Goal: Task Accomplishment & Management: Complete application form

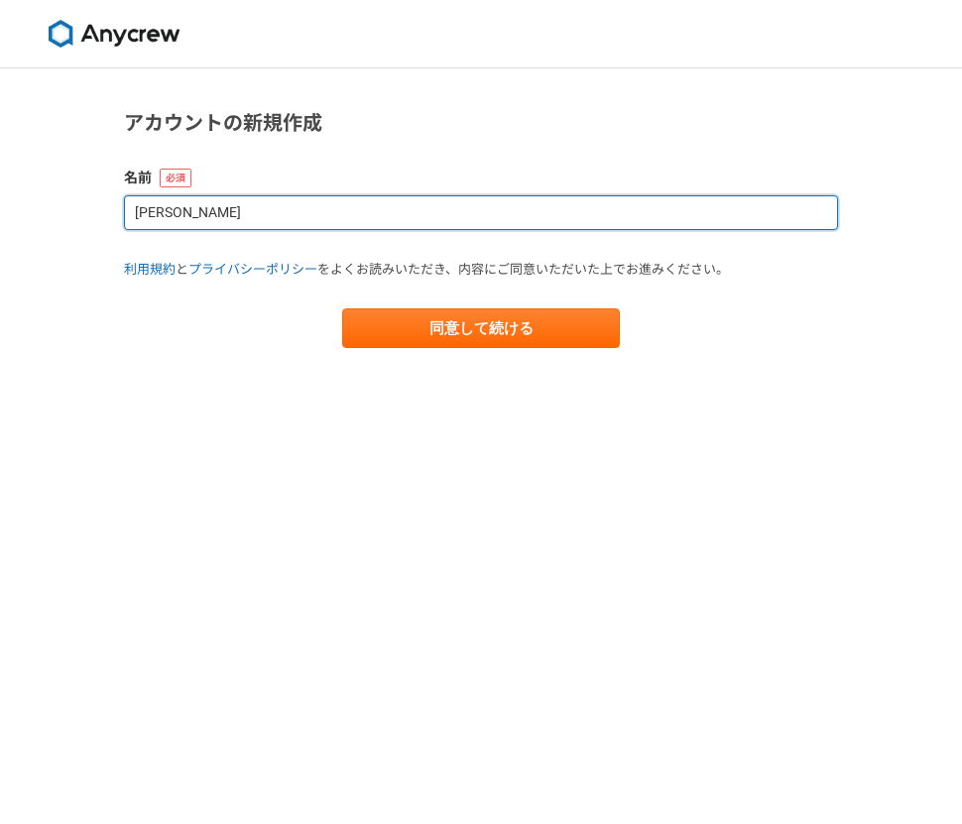
drag, startPoint x: 352, startPoint y: 219, endPoint x: 124, endPoint y: 206, distance: 228.6
click at [124, 207] on input "[PERSON_NAME]" at bounding box center [481, 212] width 714 height 35
type input "[PERSON_NAME]"
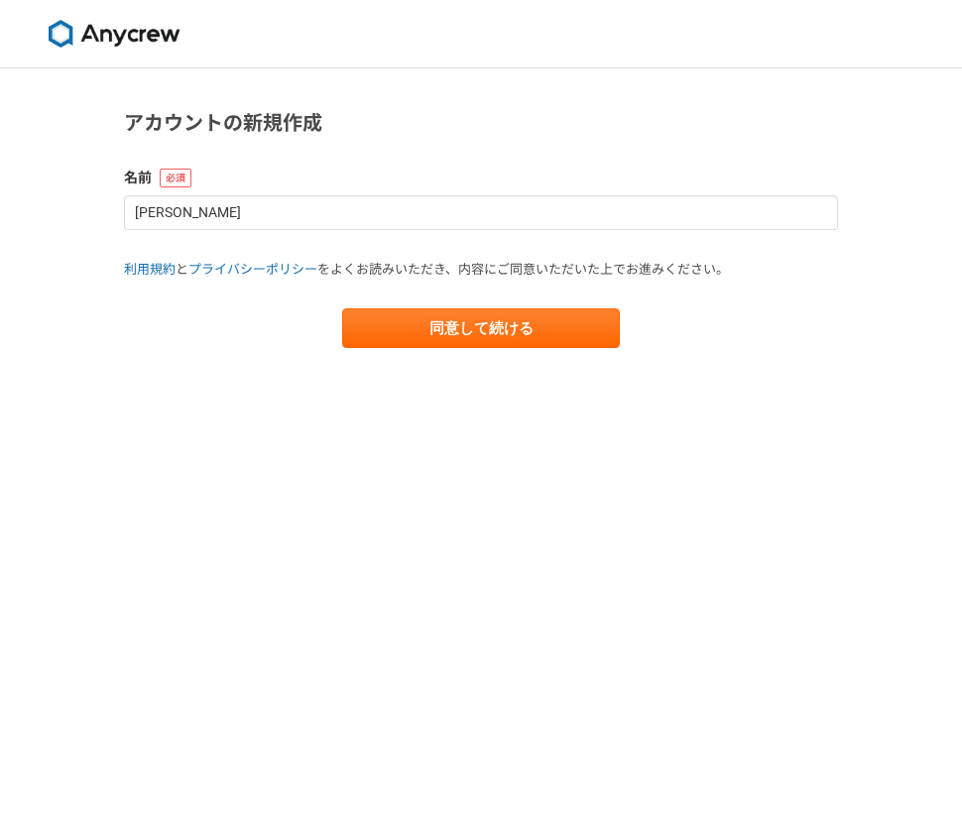
click at [442, 296] on form "名前 [PERSON_NAME] 利用規約 と プライバシーポリシー をよくお読みいただき、内容にご同意いただいた上でお進みください。 同意して続ける" at bounding box center [481, 258] width 714 height 181
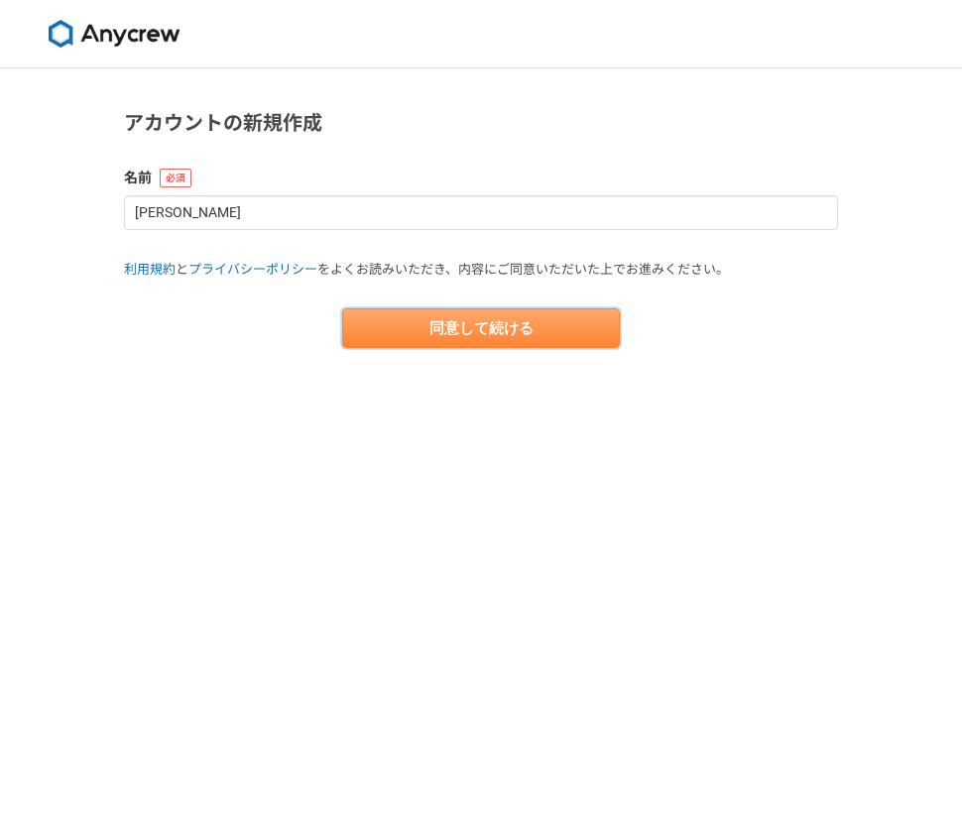
click at [440, 329] on button "同意して続ける" at bounding box center [481, 329] width 278 height 40
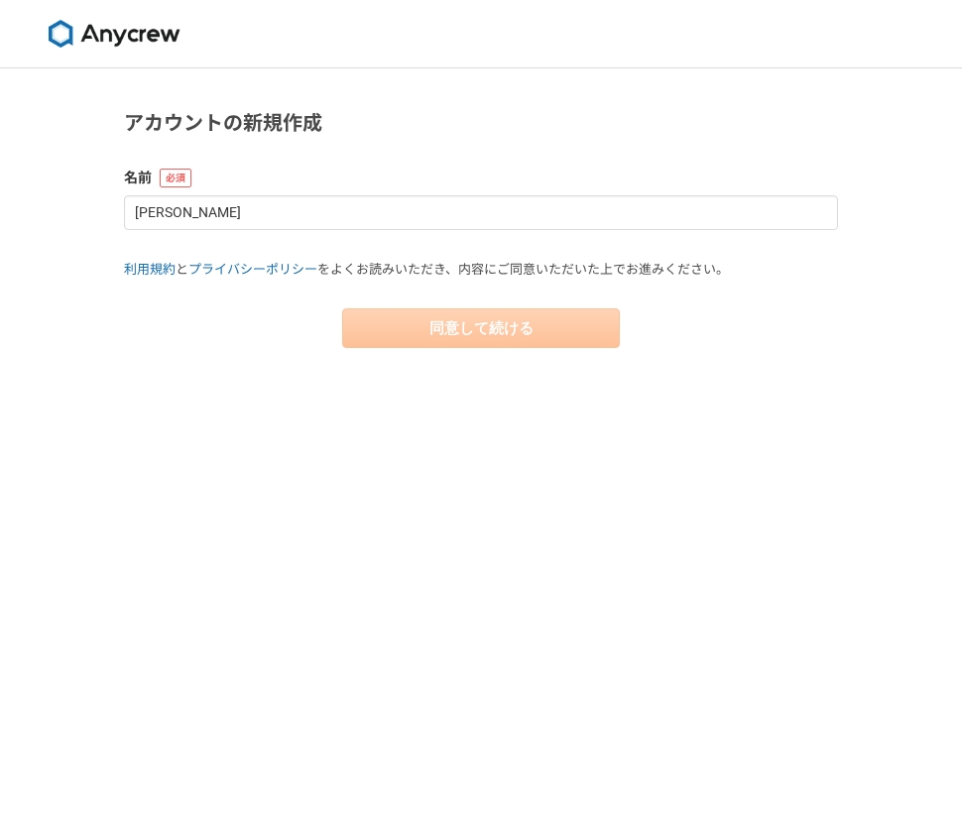
select select "13"
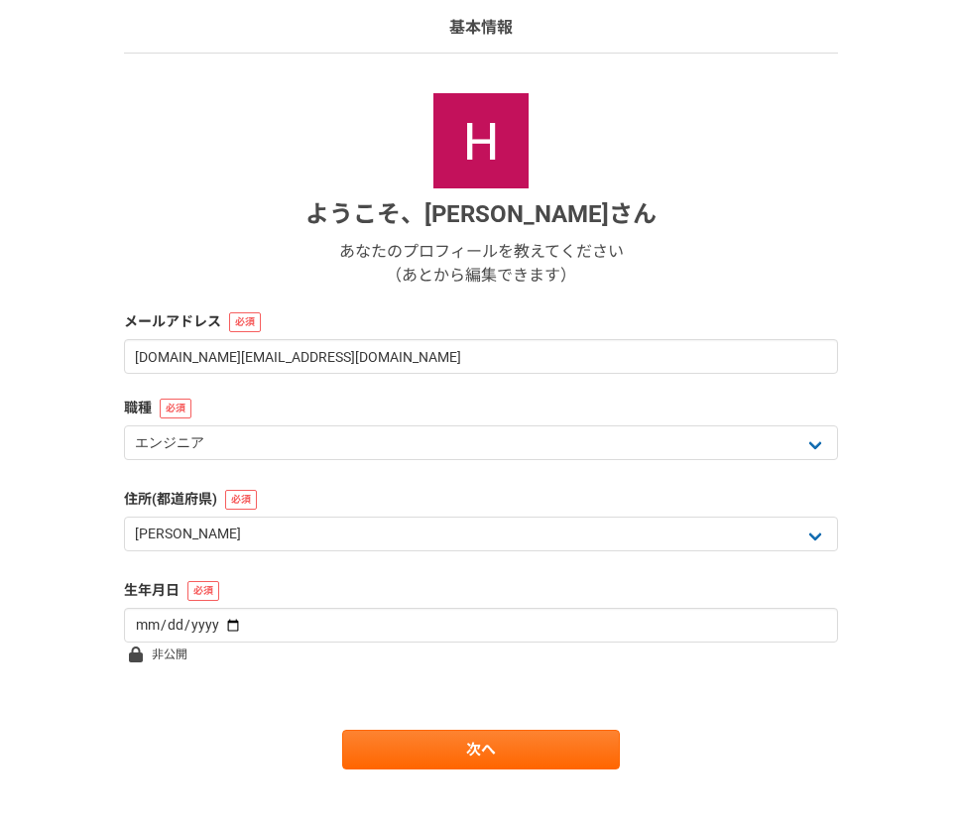
scroll to position [165, 0]
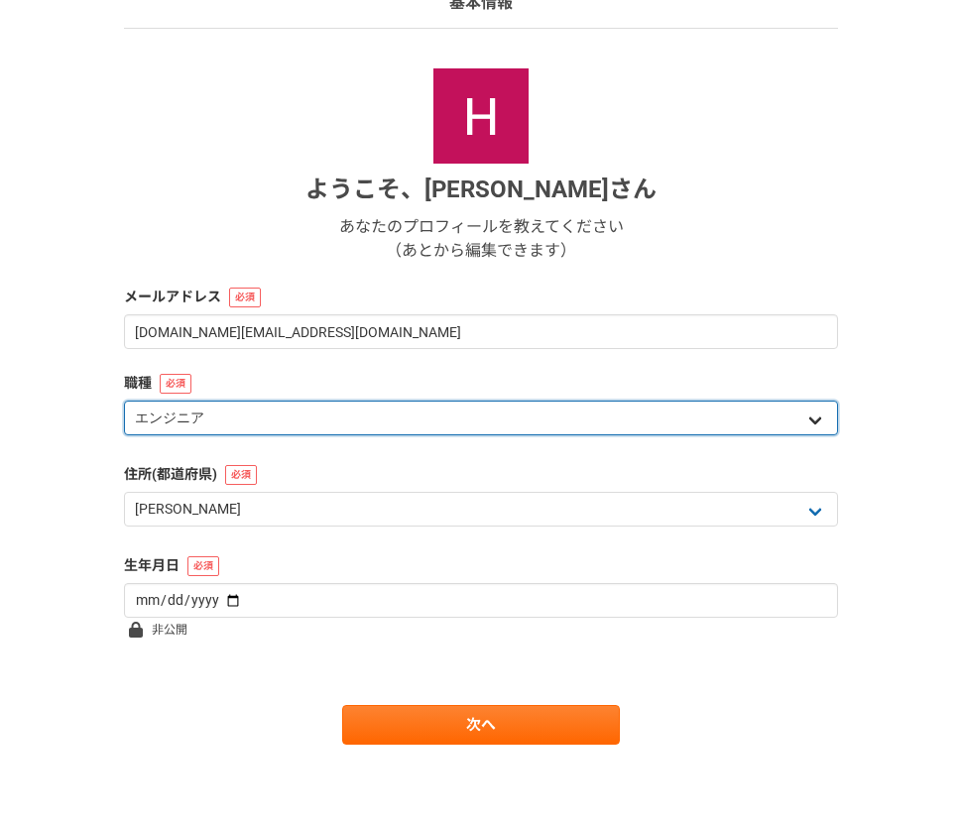
click at [422, 419] on select "エンジニア デザイナー ライター 営業 マーケティング 企画・事業開発 バックオフィス その他" at bounding box center [481, 418] width 714 height 35
select select "2"
click at [124, 401] on select "エンジニア デザイナー ライター 営業 マーケティング 企画・事業開発 バックオフィス その他" at bounding box center [481, 418] width 714 height 35
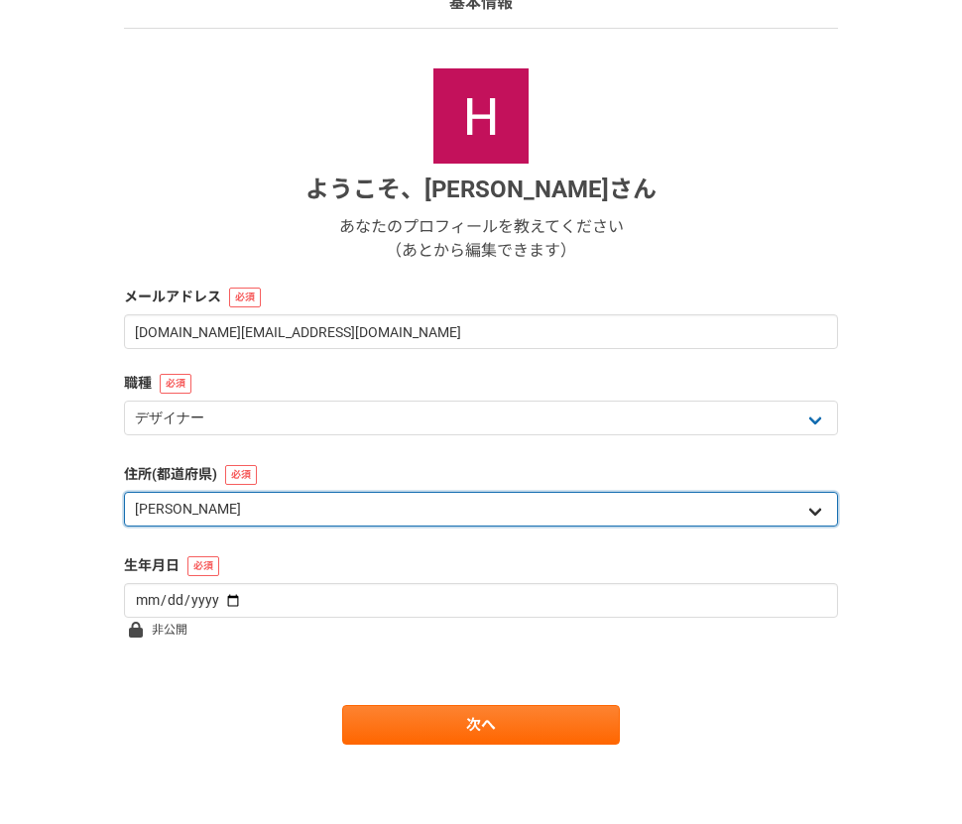
click at [412, 504] on select "北海道 [GEOGRAPHIC_DATA] [GEOGRAPHIC_DATA] [PERSON_NAME][GEOGRAPHIC_DATA] [PERSON_…" at bounding box center [481, 509] width 714 height 35
select select "12"
click at [124, 492] on select "北海道 [GEOGRAPHIC_DATA] [GEOGRAPHIC_DATA] [PERSON_NAME][GEOGRAPHIC_DATA] [PERSON_…" at bounding box center [481, 509] width 714 height 35
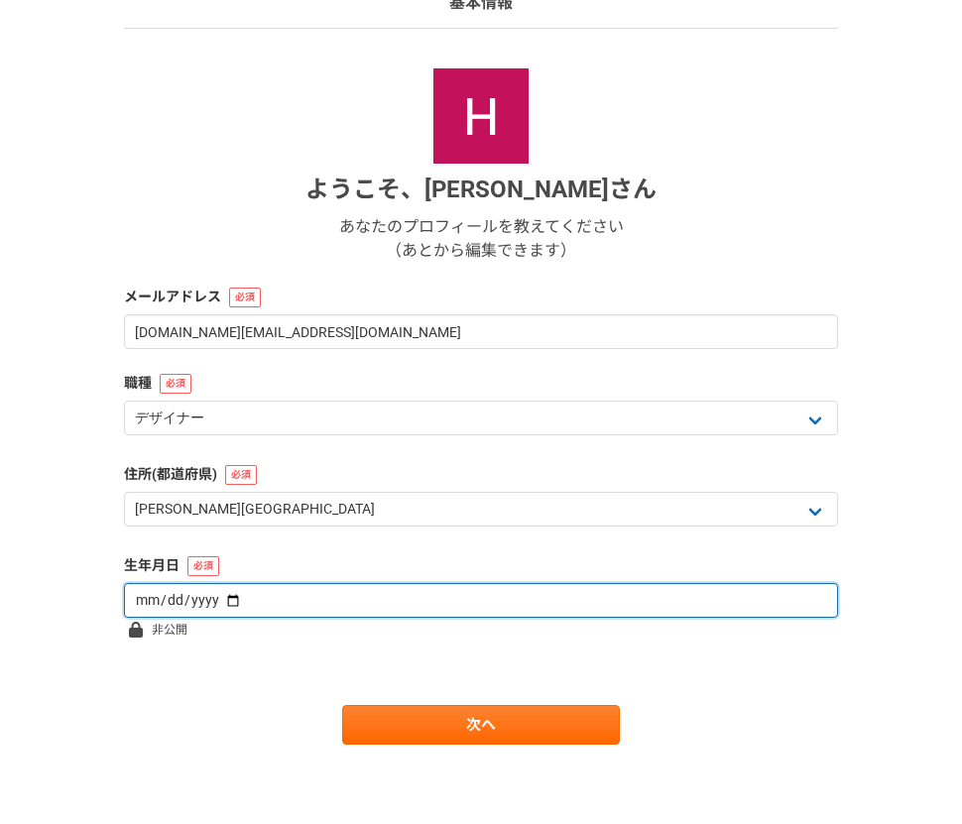
click at [387, 591] on input "date" at bounding box center [481, 600] width 714 height 35
click at [231, 601] on input "date" at bounding box center [481, 600] width 714 height 35
click at [216, 599] on input "date" at bounding box center [481, 600] width 714 height 35
type input "[DATE]"
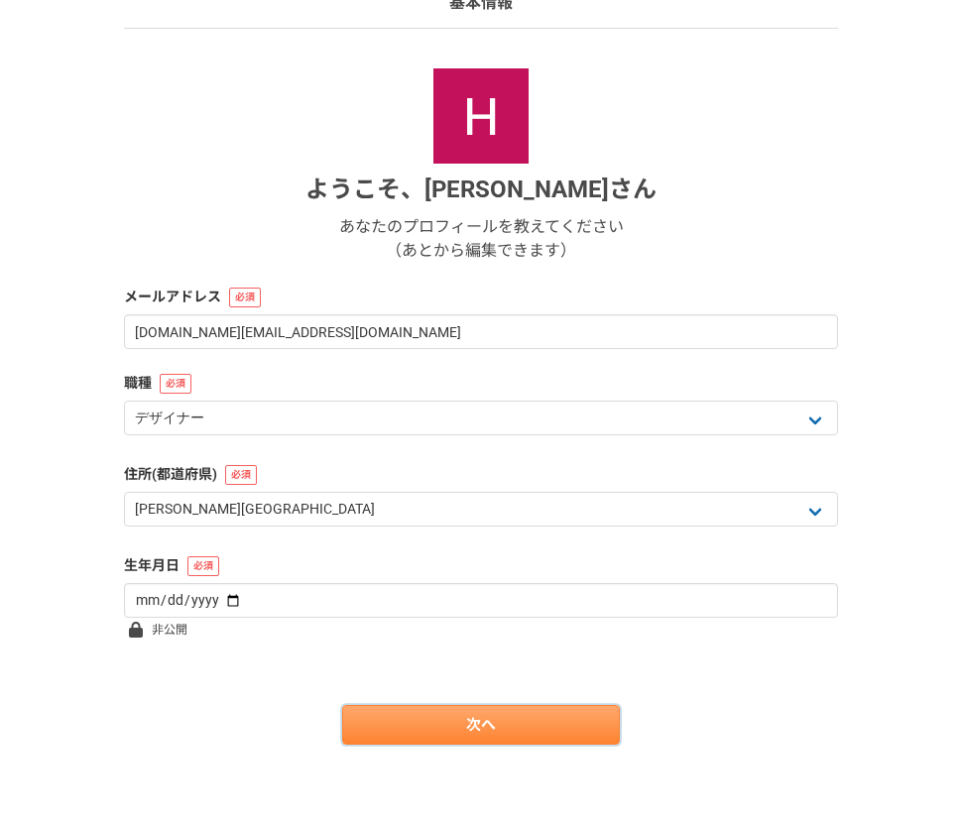
click at [429, 721] on link "次へ" at bounding box center [481, 725] width 278 height 40
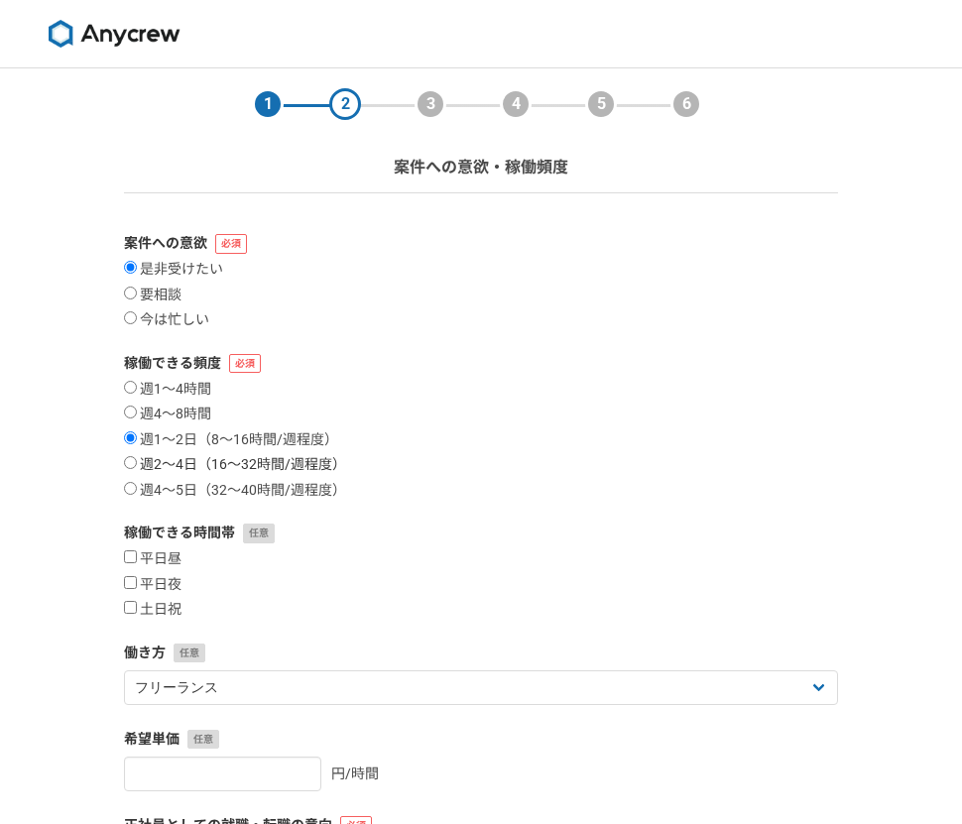
click at [131, 463] on input "週2〜4日（16〜32時間/週程度）" at bounding box center [130, 462] width 13 height 13
radio input "true"
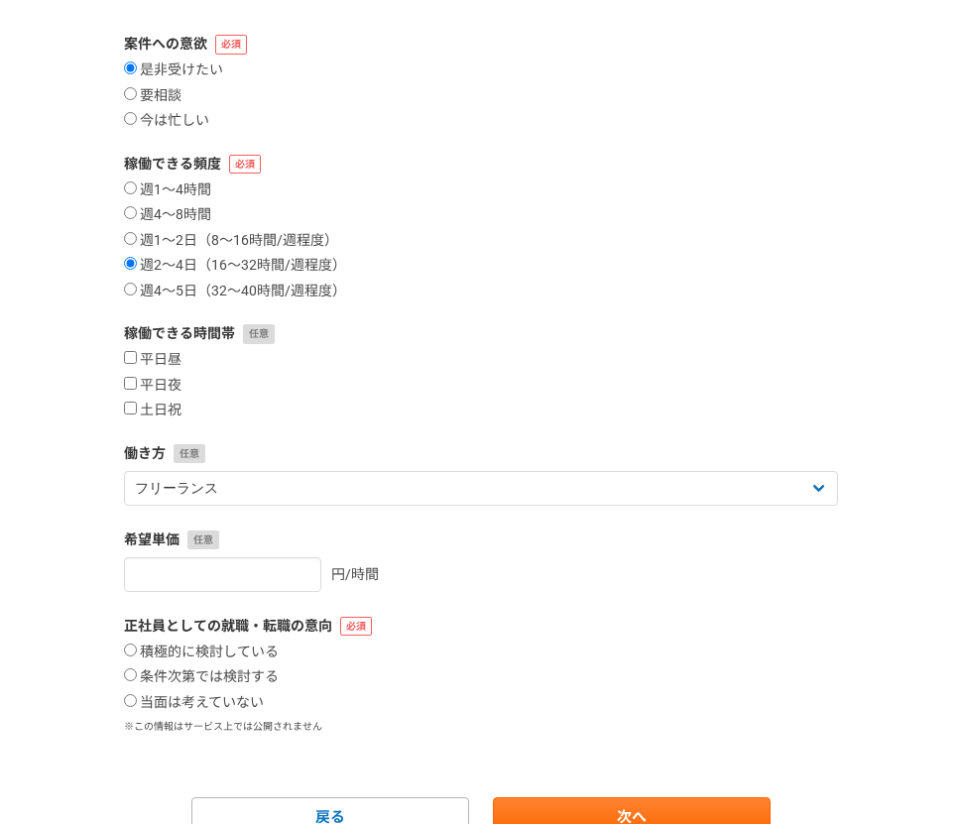
scroll to position [200, 0]
click at [133, 383] on input "平日夜" at bounding box center [130, 382] width 13 height 13
checkbox input "true"
click at [133, 402] on input "土日祝" at bounding box center [130, 407] width 13 height 13
checkbox input "true"
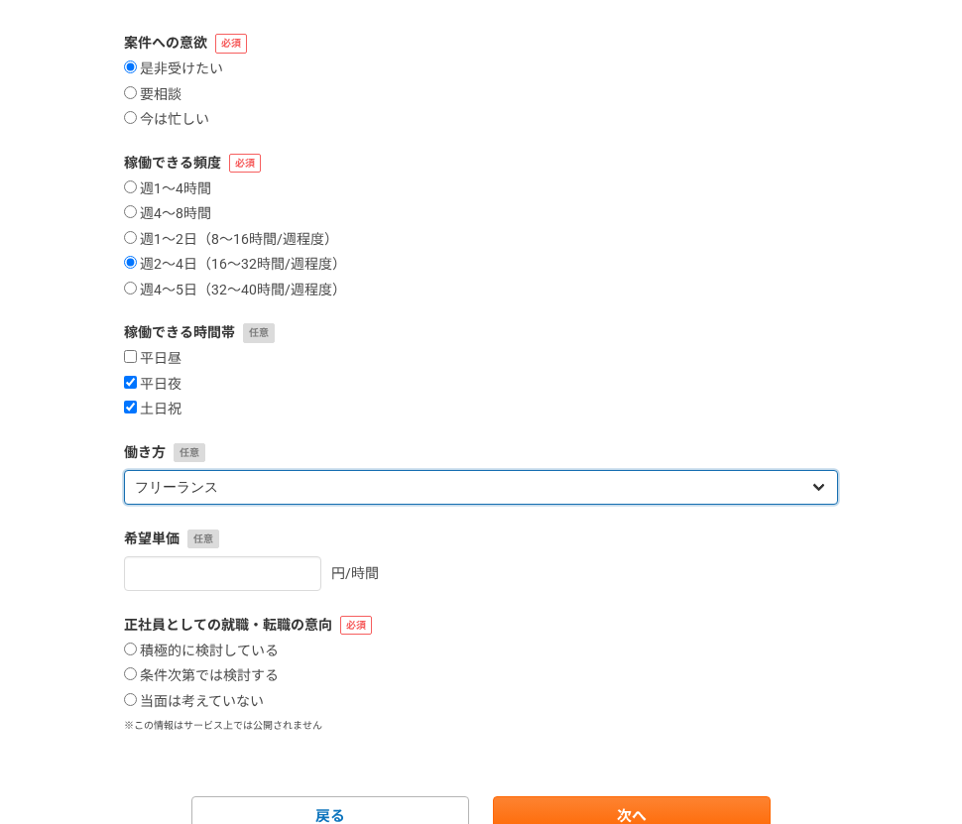
click at [190, 488] on select "フリーランス 副業 その他" at bounding box center [481, 487] width 714 height 35
select select "sidejob"
click at [124, 470] on select "フリーランス 副業 その他" at bounding box center [481, 487] width 714 height 35
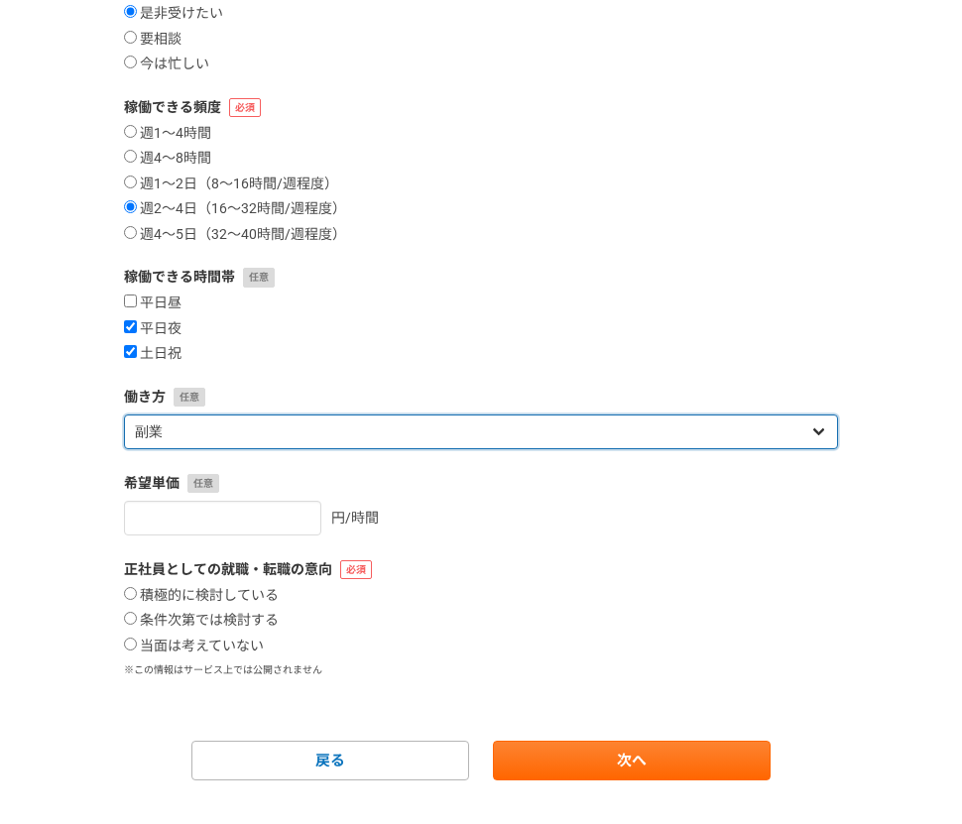
scroll to position [292, 0]
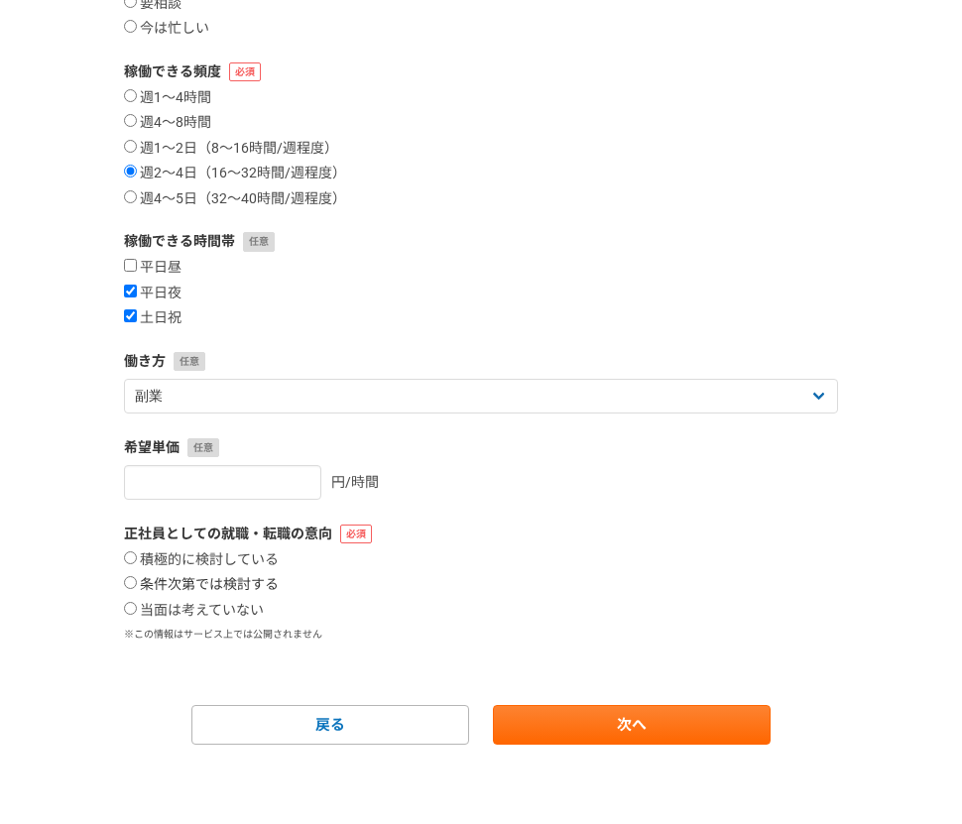
click at [171, 582] on label "条件次第では検討する" at bounding box center [201, 585] width 155 height 18
click at [137, 582] on input "条件次第では検討する" at bounding box center [130, 582] width 13 height 13
radio input "true"
click at [637, 740] on link "次へ" at bounding box center [632, 725] width 278 height 40
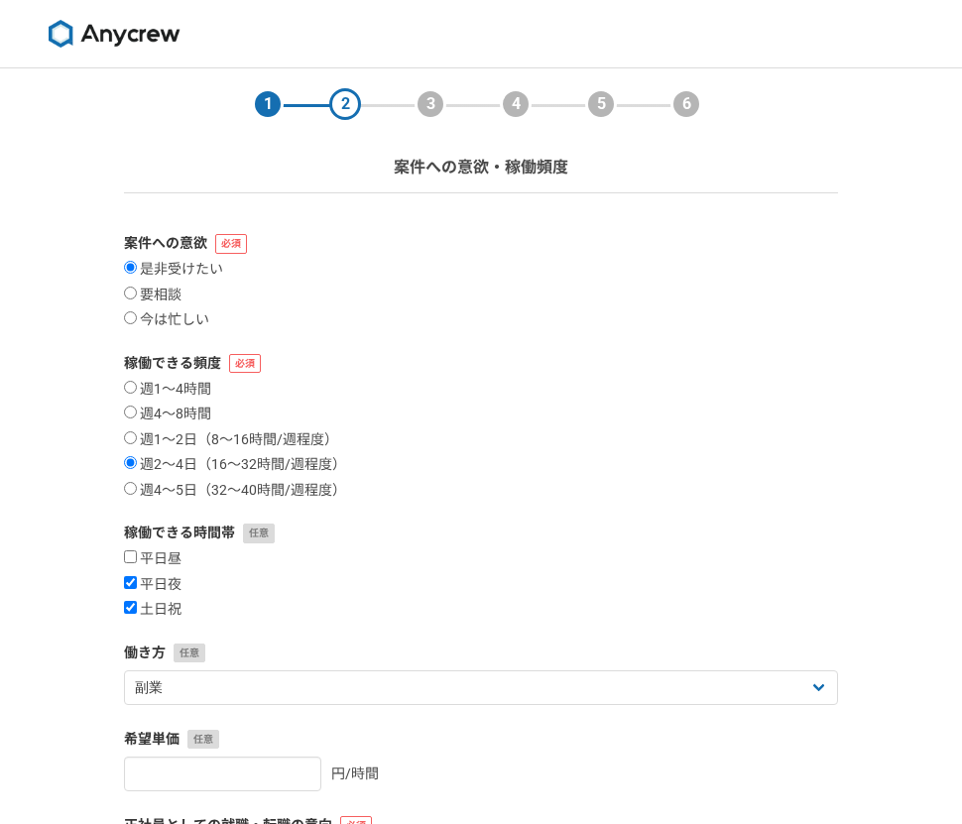
select select
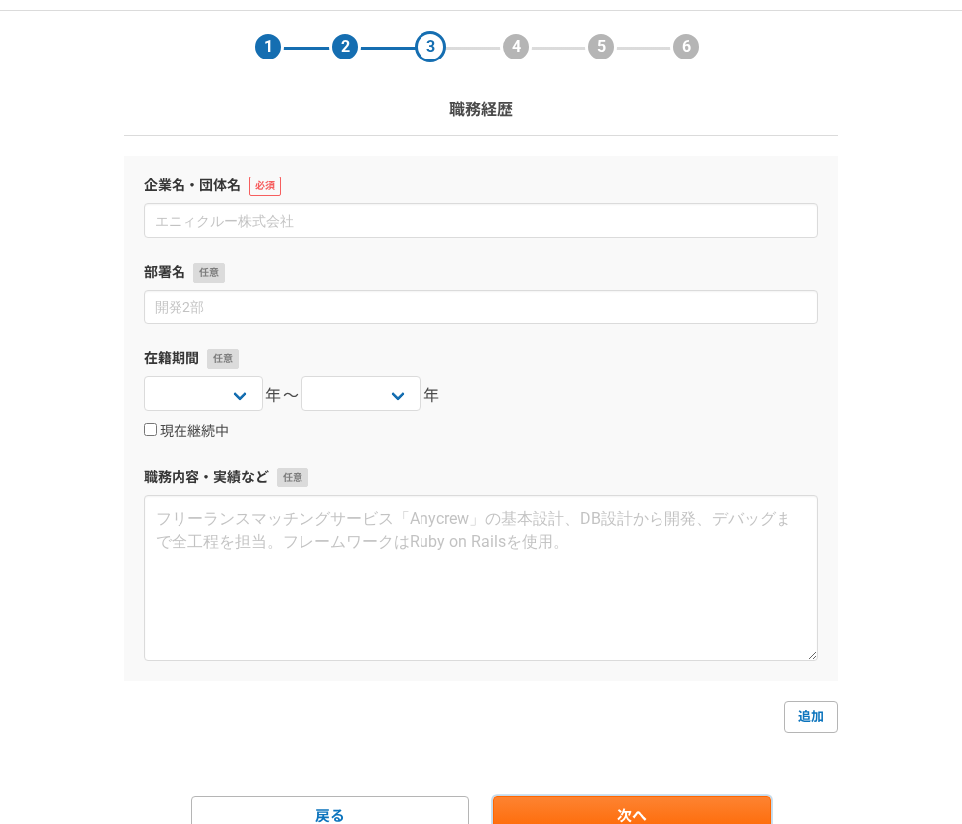
scroll to position [60, 0]
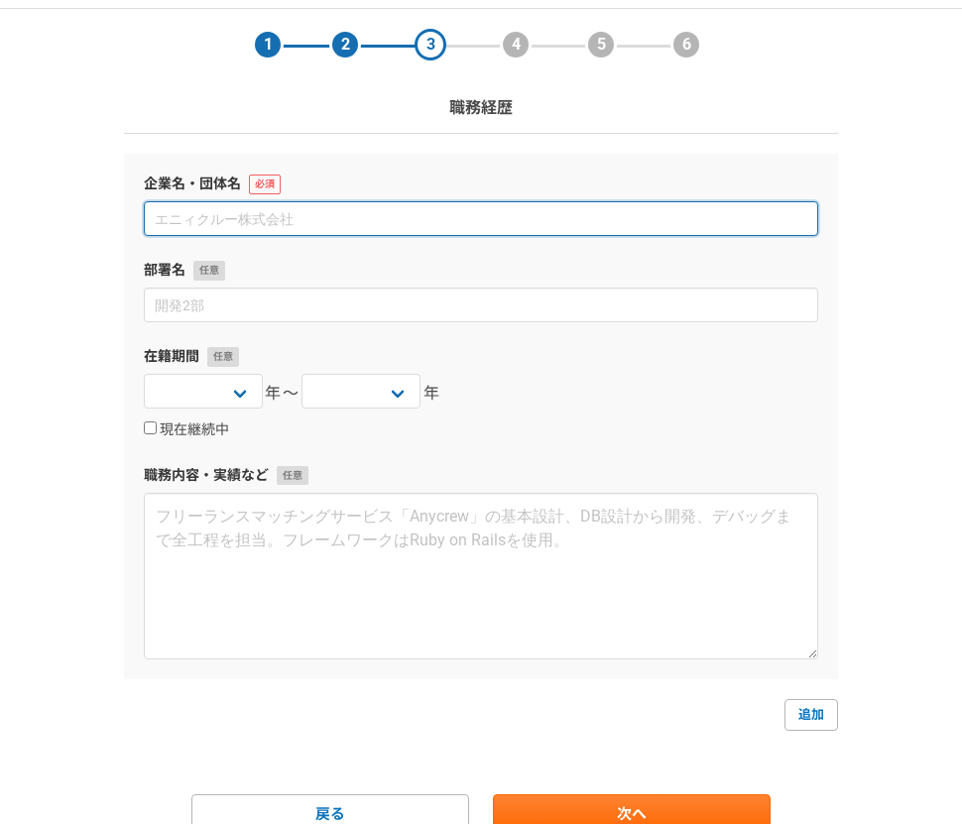
click at [558, 219] on input at bounding box center [481, 218] width 675 height 35
type input "株式会社運動通信社"
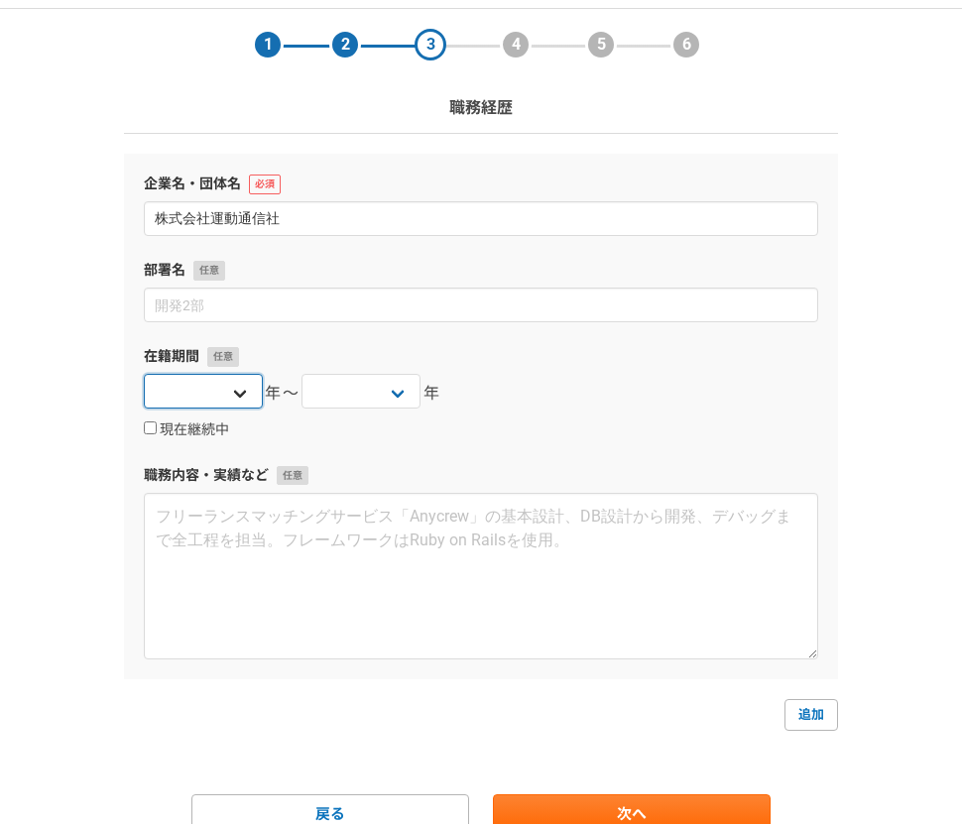
click at [228, 404] on select "2025 2024 2023 2022 2021 2020 2019 2018 2017 2016 2015 2014 2013 2012 2011 2010…" at bounding box center [203, 391] width 119 height 35
select select "2025"
click at [144, 374] on select "2025 2024 2023 2022 2021 2020 2019 2018 2017 2016 2015 2014 2013 2012 2011 2010…" at bounding box center [203, 391] width 119 height 35
click at [186, 430] on label "現在継続中" at bounding box center [186, 431] width 85 height 18
click at [157, 430] on input "現在継続中" at bounding box center [150, 428] width 13 height 13
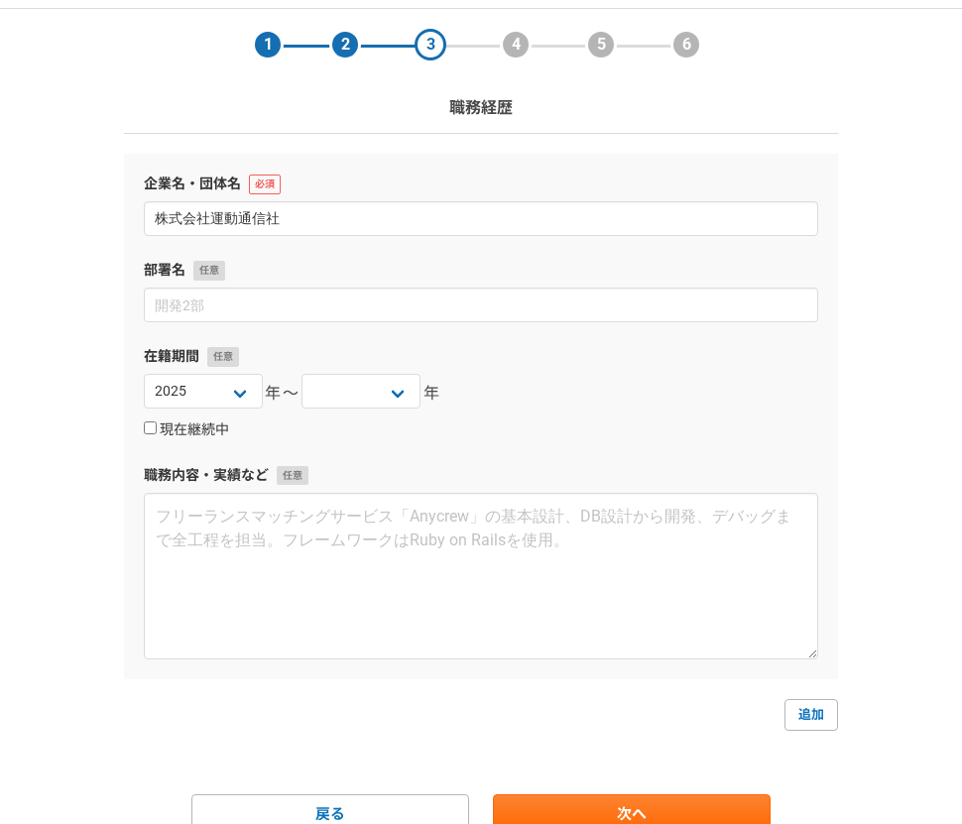
checkbox input "true"
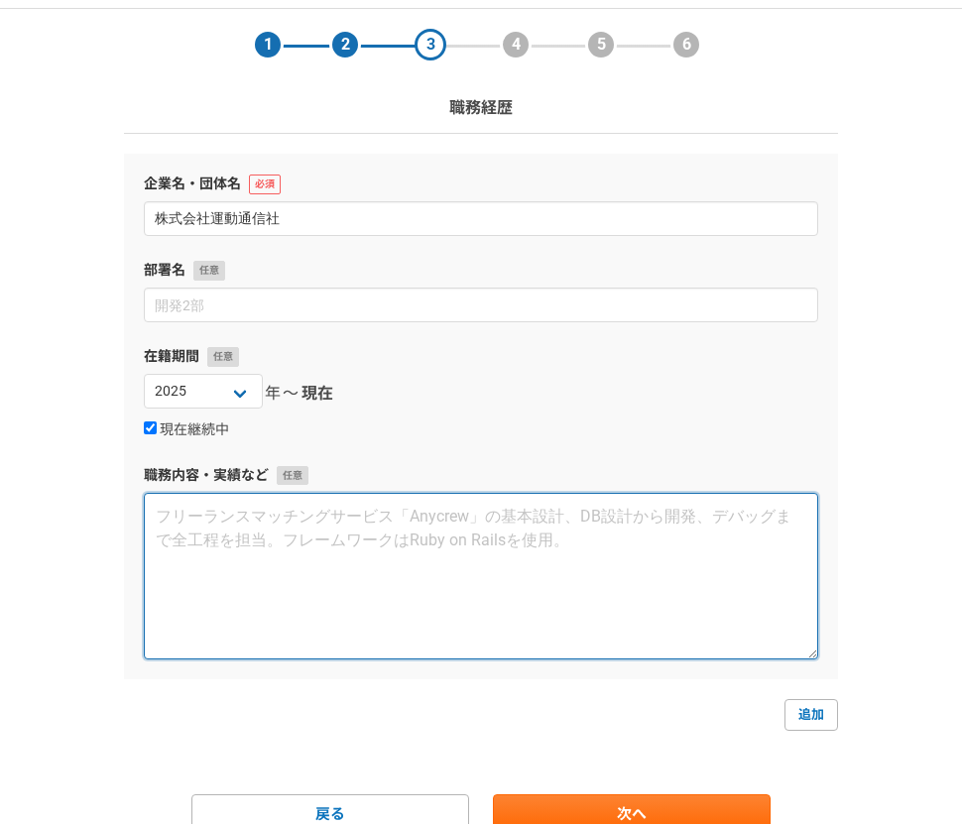
click at [265, 572] on textarea at bounding box center [481, 576] width 675 height 167
type textarea "企"
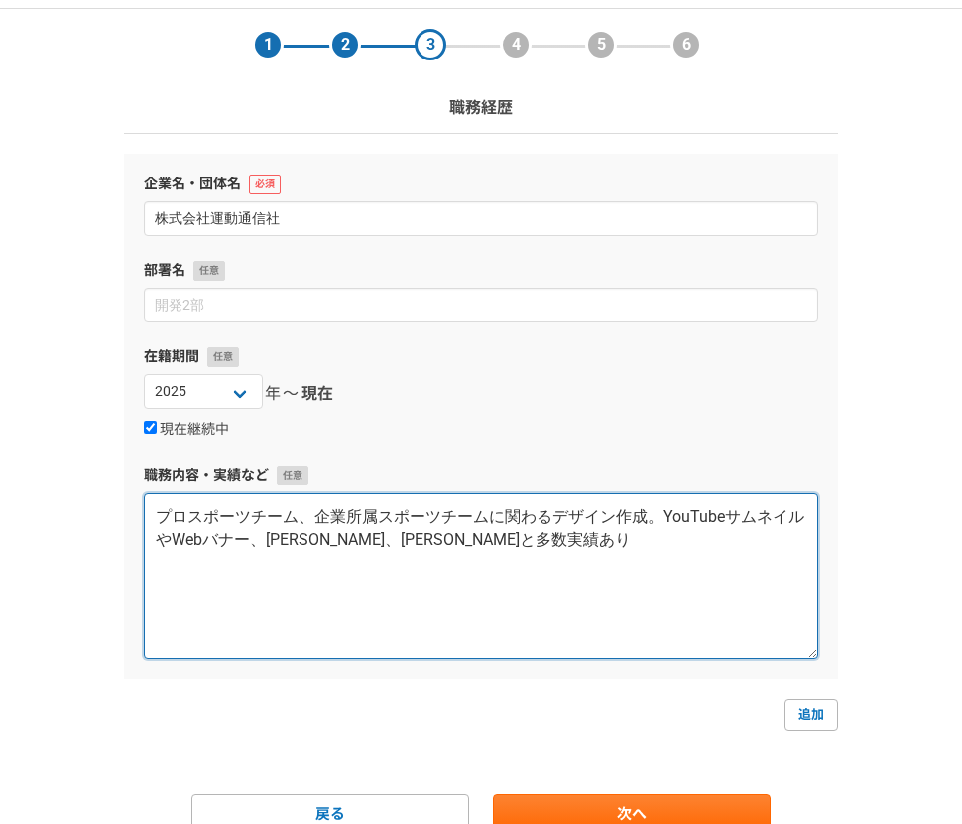
scroll to position [149, 0]
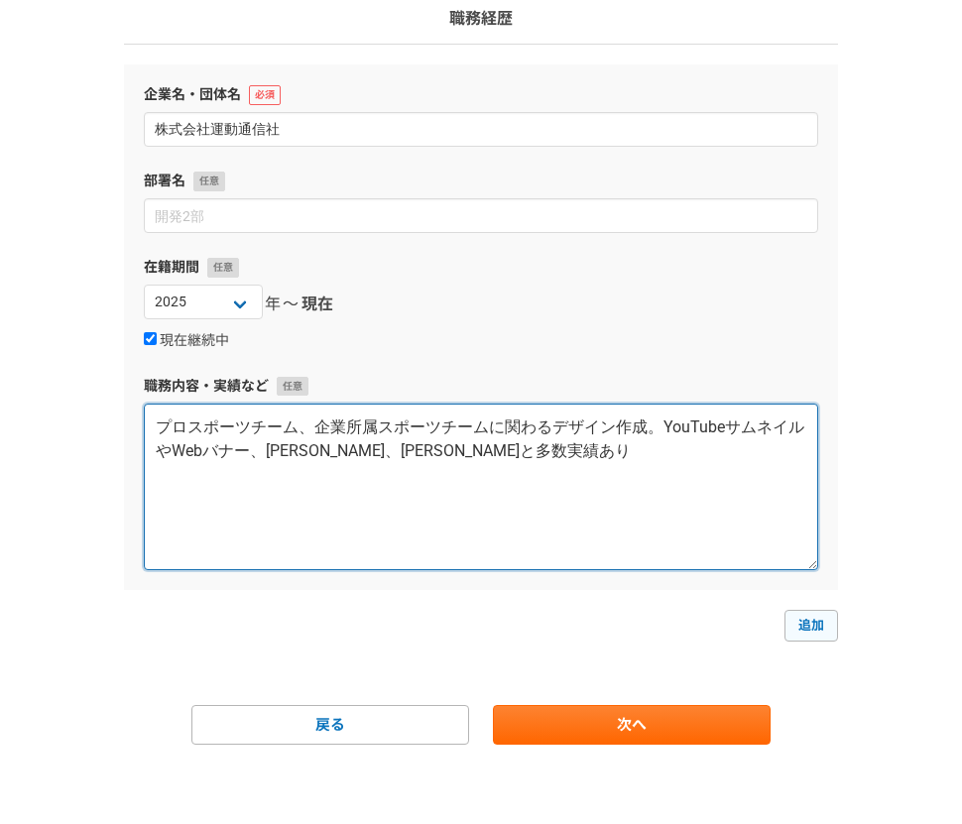
type textarea "プロスポーツチーム、企業所属スポーツチームに関わるデザイン作成。YouTubeサムネイルやWebバナー、[PERSON_NAME]、[PERSON_NAME]…"
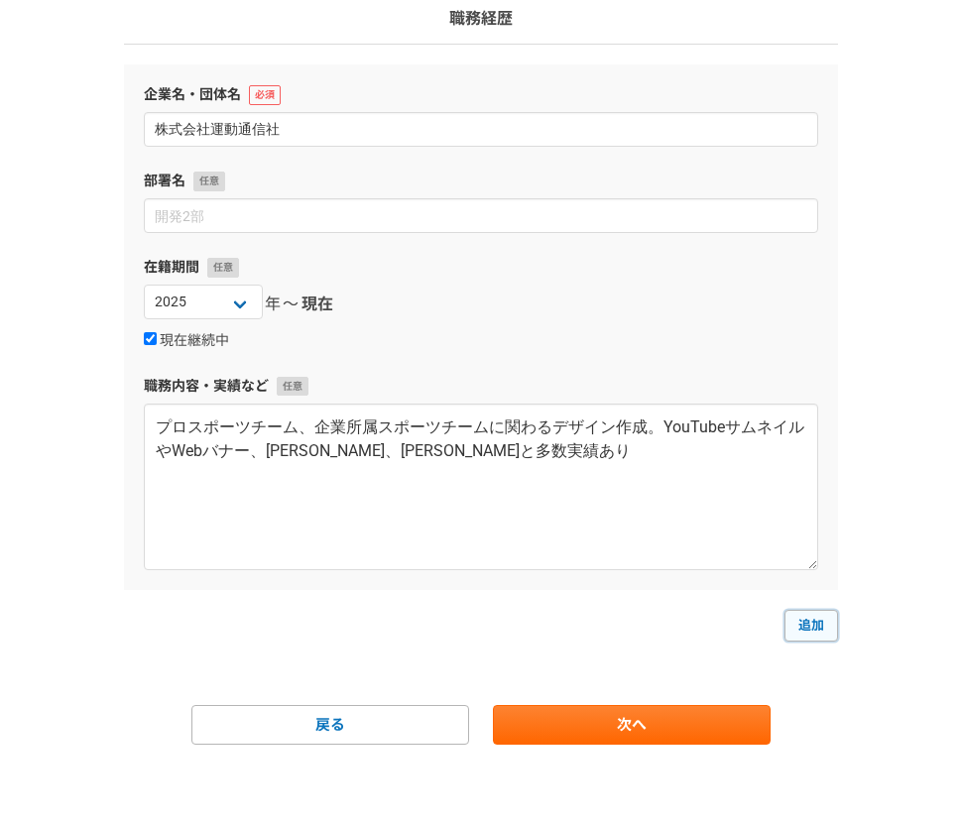
click at [798, 623] on link "追加" at bounding box center [812, 626] width 54 height 32
select select
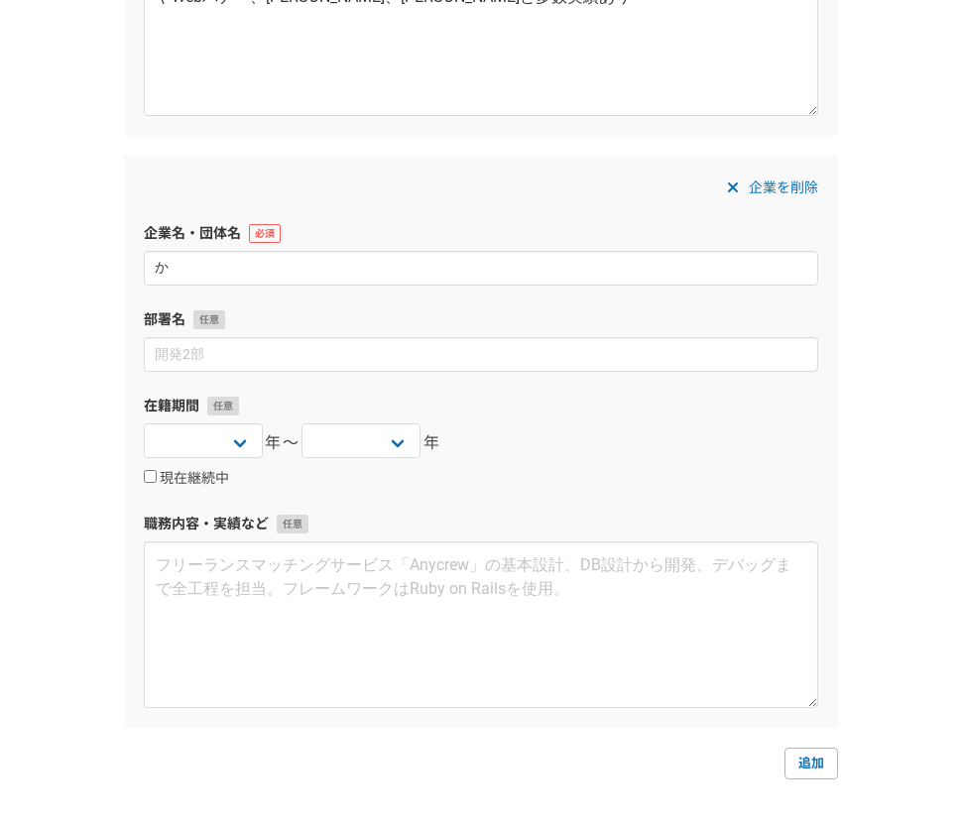
scroll to position [605, 0]
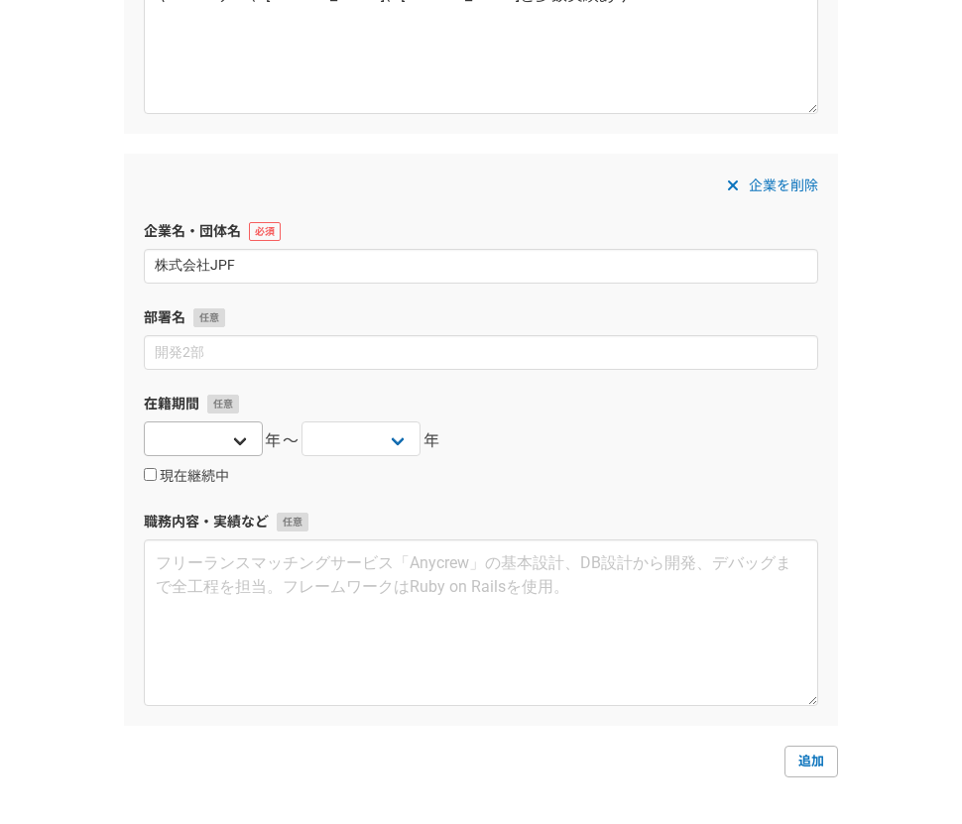
type input "株式会社JPF"
click at [235, 453] on select "2025 2024 2023 2022 2021 2020 2019 2018 2017 2016 2015 2014 2013 2012 2011 2010…" at bounding box center [203, 439] width 119 height 35
select select "2020"
click at [144, 422] on select "2025 2024 2023 2022 2021 2020 2019 2018 2017 2016 2015 2014 2013 2012 2011 2010…" at bounding box center [203, 439] width 119 height 35
click at [367, 443] on select "2025 2024 2023 2022 2021 2020 2019 2018 2017 2016 2015 2014 2013 2012 2011 2010…" at bounding box center [361, 439] width 119 height 35
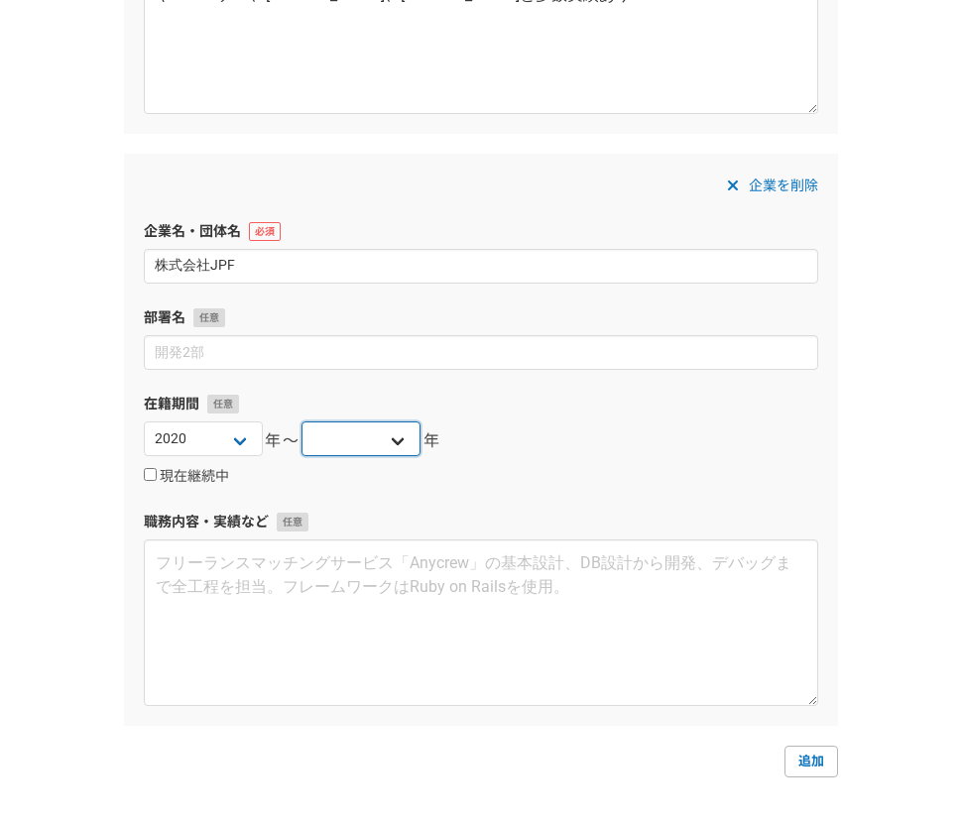
select select "2025"
click at [302, 422] on select "2025 2024 2023 2022 2021 2020 2019 2018 2017 2016 2015 2014 2013 2012 2011 2010…" at bounding box center [361, 439] width 119 height 35
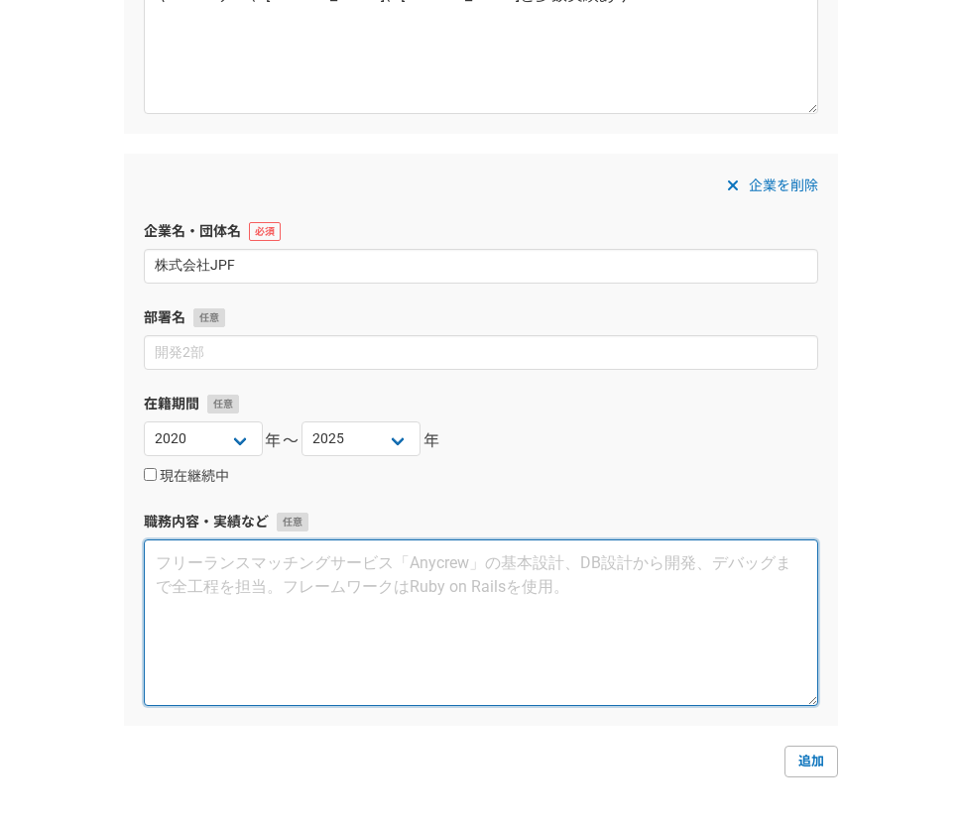
click at [239, 602] on textarea at bounding box center [481, 623] width 675 height 167
click at [366, 569] on textarea "プロスポーツ、公営競技業界にまつわるデザイン制作" at bounding box center [481, 623] width 675 height 167
click at [633, 580] on textarea "プロスポーツ、公営競技業界やイベントにまつわるデザイン制作" at bounding box center [481, 623] width 675 height 167
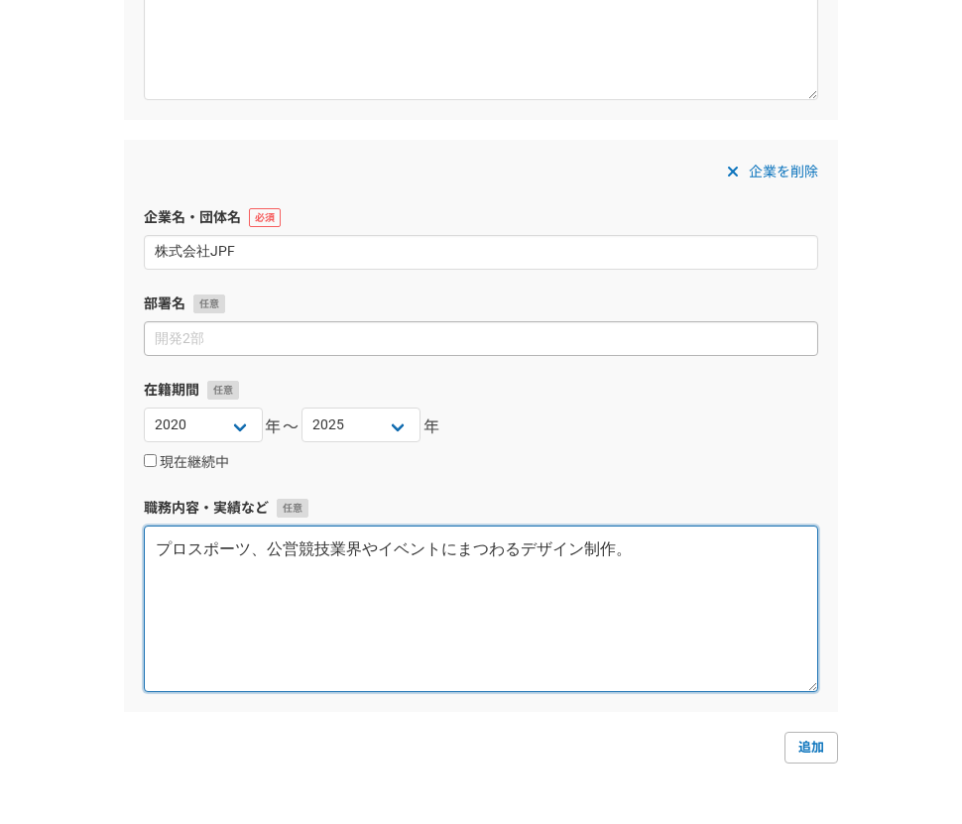
scroll to position [558, 0]
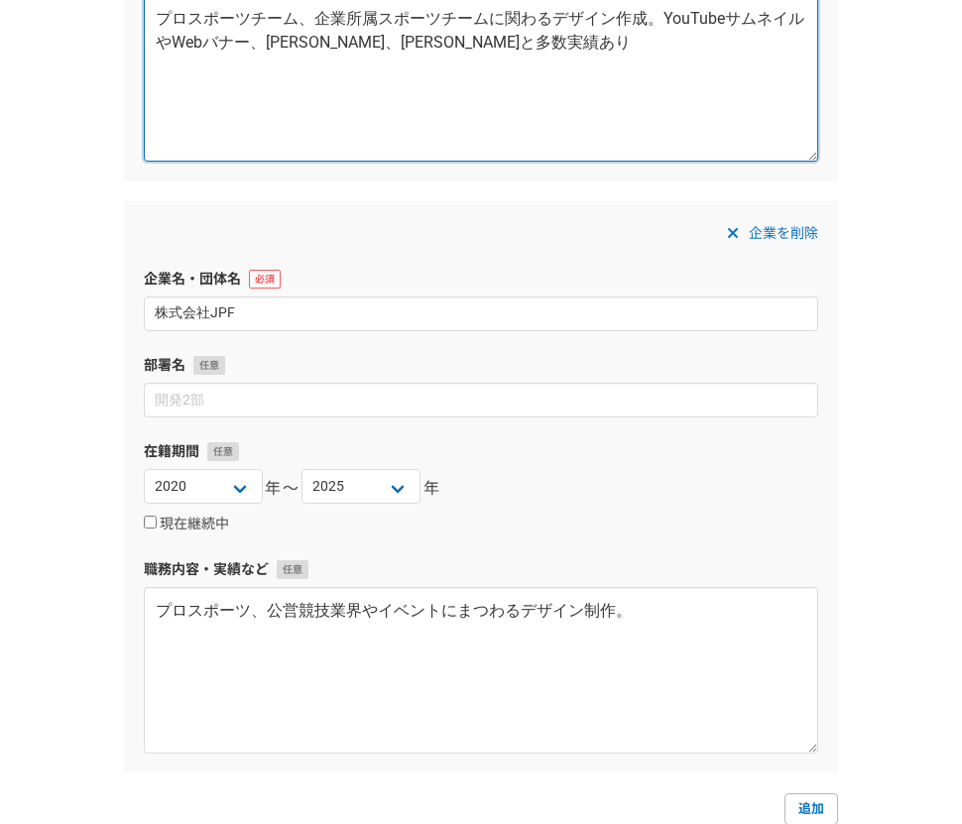
drag, startPoint x: 175, startPoint y: 42, endPoint x: 617, endPoint y: 55, distance: 442.7
click at [617, 55] on textarea "プロスポーツチーム、企業所属スポーツチームに関わるデザイン作成。YouTubeサムネイルやWebバナー、[PERSON_NAME]、[PERSON_NAME]…" at bounding box center [481, 78] width 675 height 167
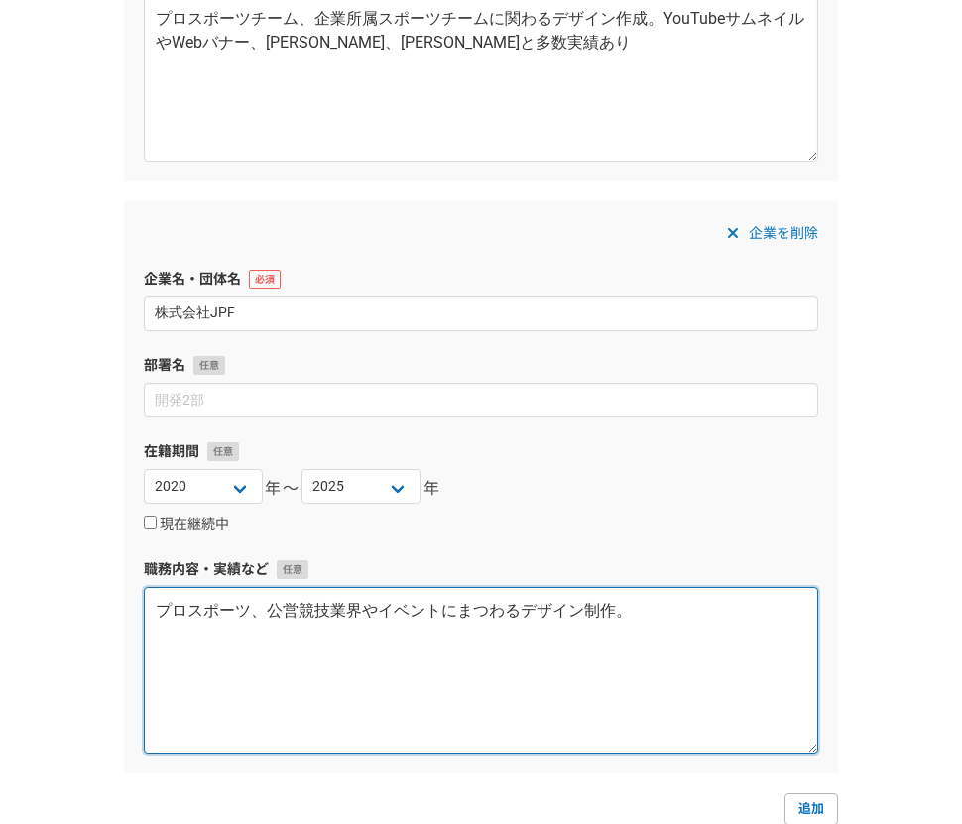
click at [648, 612] on textarea "プロスポーツ、公営競技業界やイベントにまつわるデザイン制作。" at bounding box center [481, 670] width 675 height 167
paste textarea "Webバナー、[PERSON_NAME]、[PERSON_NAME]と多数実績あり"
click at [301, 636] on textarea "プロスポーツ、公営競技業界やイベントにまつわるデザイン制作。Webバナー、[PERSON_NAME]、[PERSON_NAME]と多数実績あり" at bounding box center [481, 670] width 675 height 167
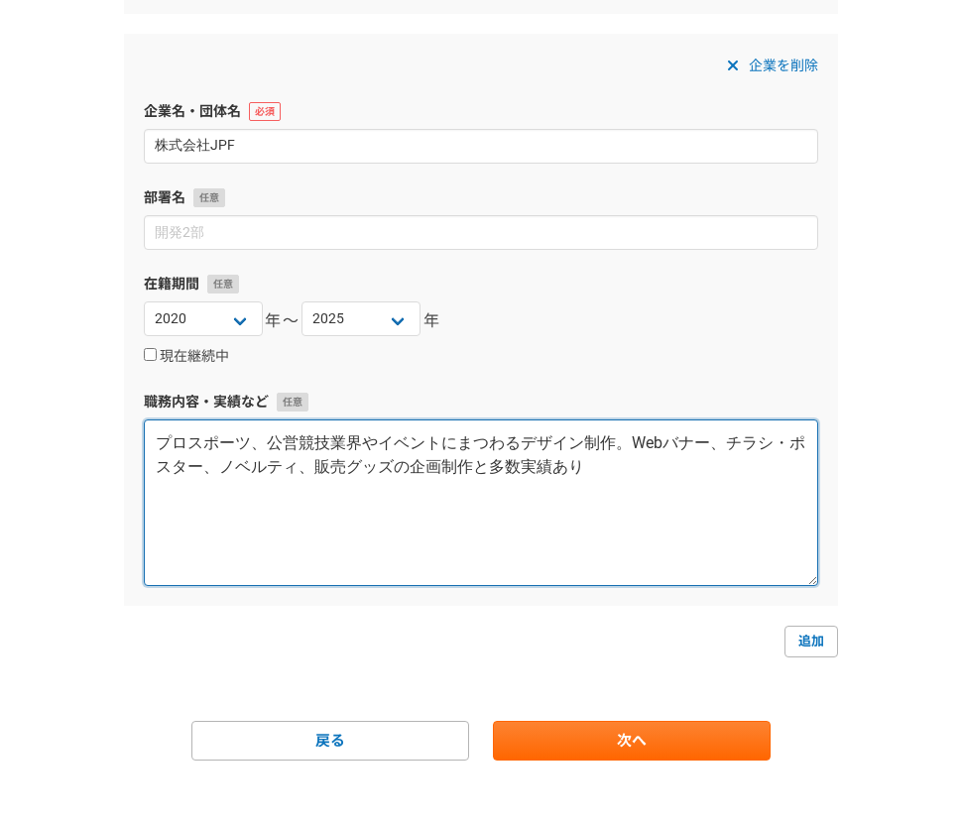
scroll to position [727, 0]
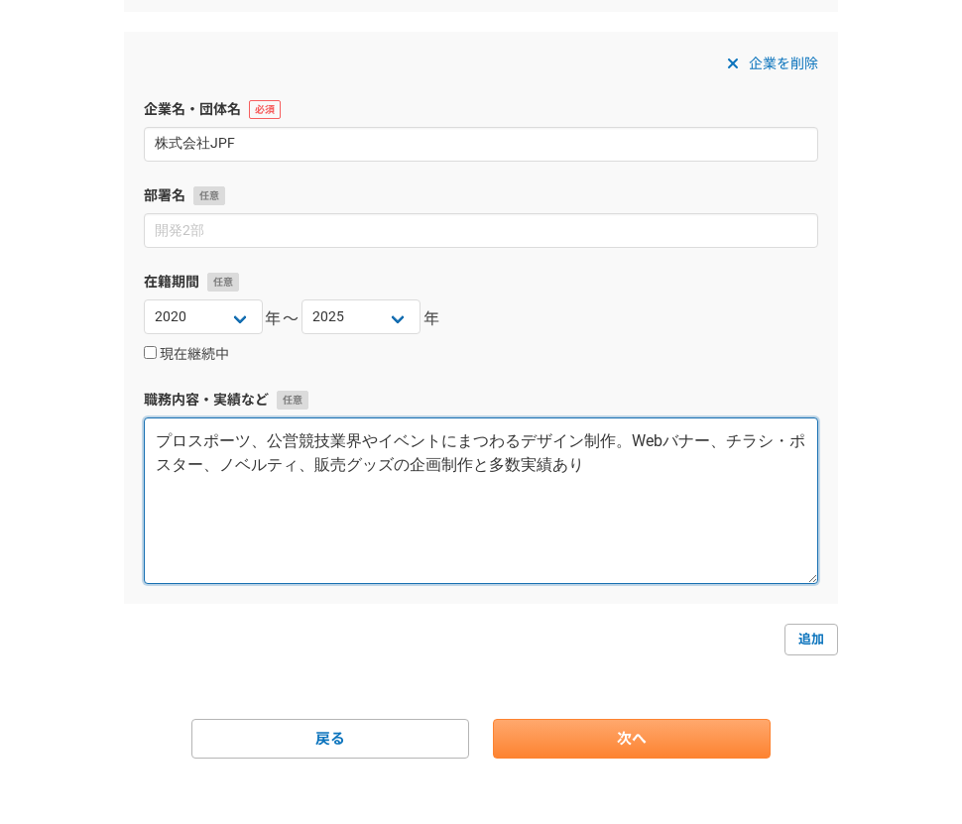
type textarea "プロスポーツ、公営競技業界やイベントにまつわるデザイン制作。Webバナー、チラシ・ポスター、ノベルティ、販売グッズの企画制作と多数実績あり"
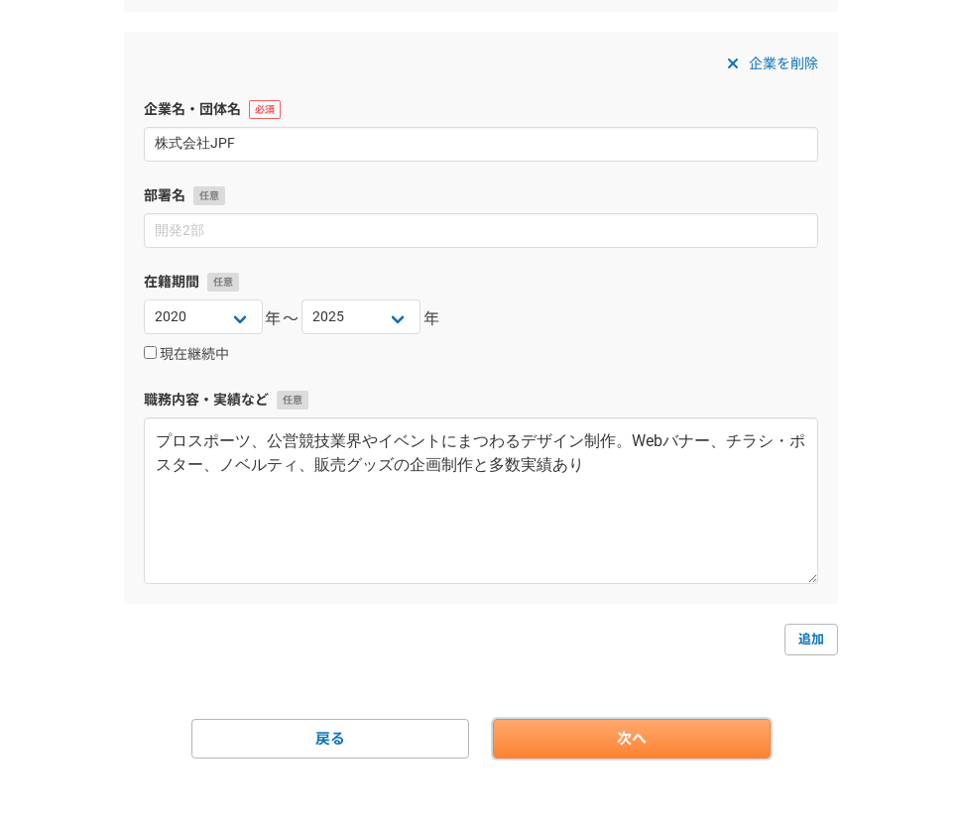
click at [614, 735] on link "次へ" at bounding box center [632, 739] width 278 height 40
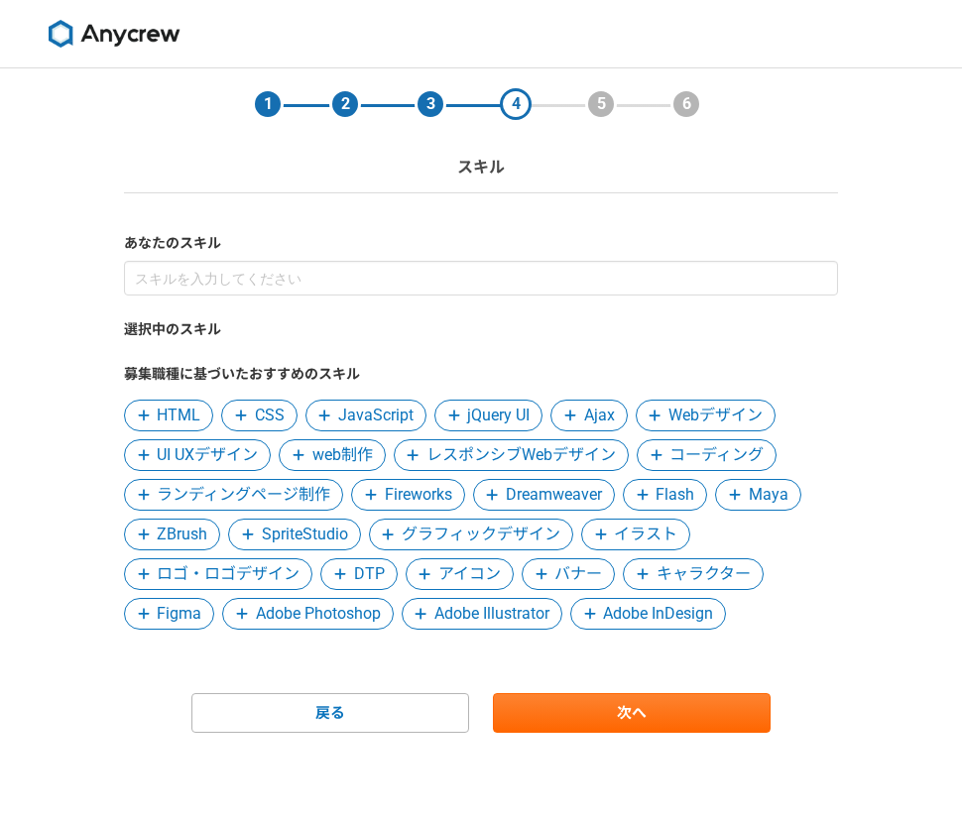
click at [660, 412] on span at bounding box center [655, 416] width 24 height 24
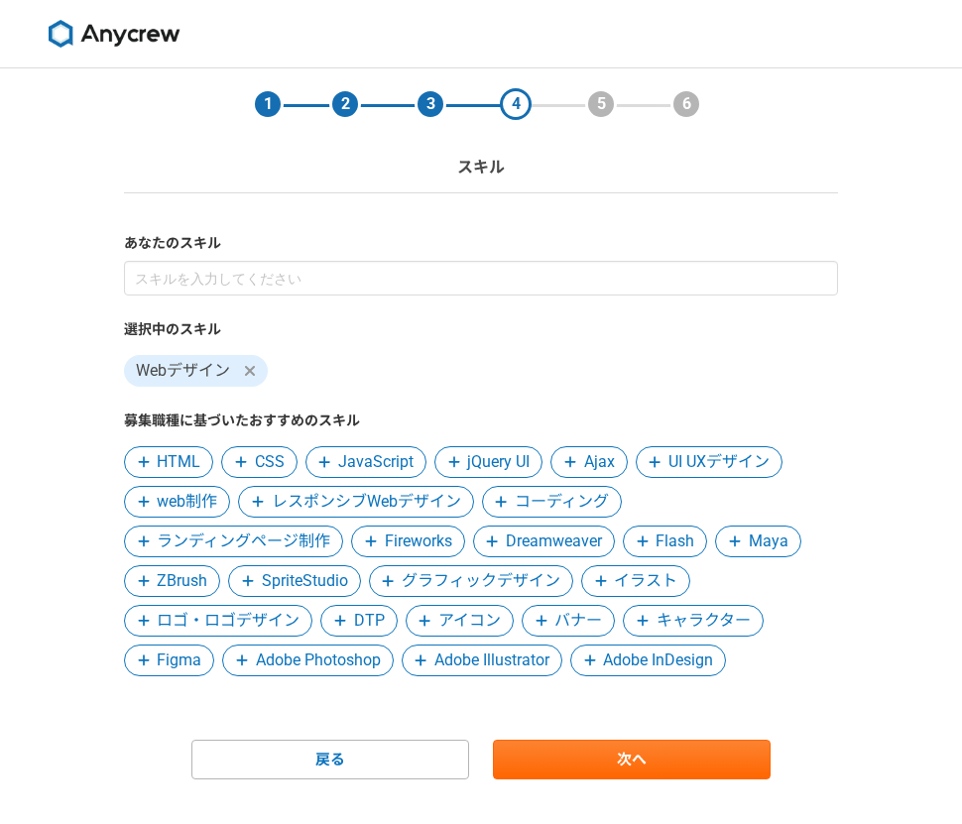
click at [237, 626] on span "ロゴ・ロゴデザイン" at bounding box center [228, 621] width 143 height 24
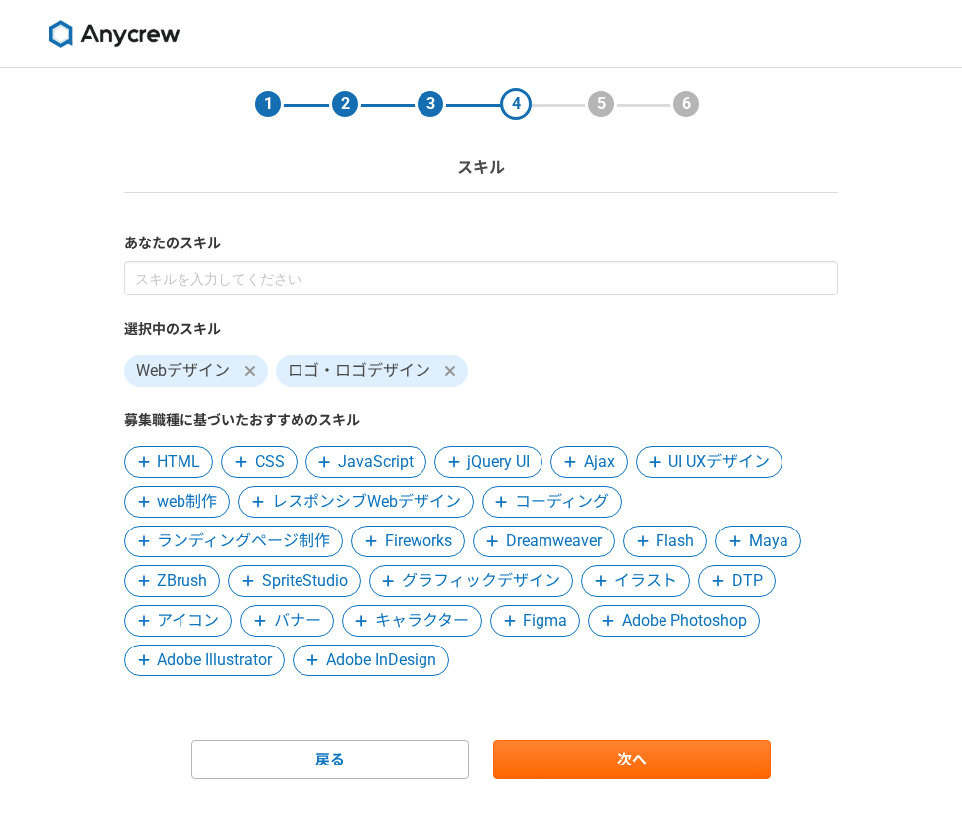
click at [454, 580] on span "グラフィックデザイン" at bounding box center [481, 582] width 159 height 24
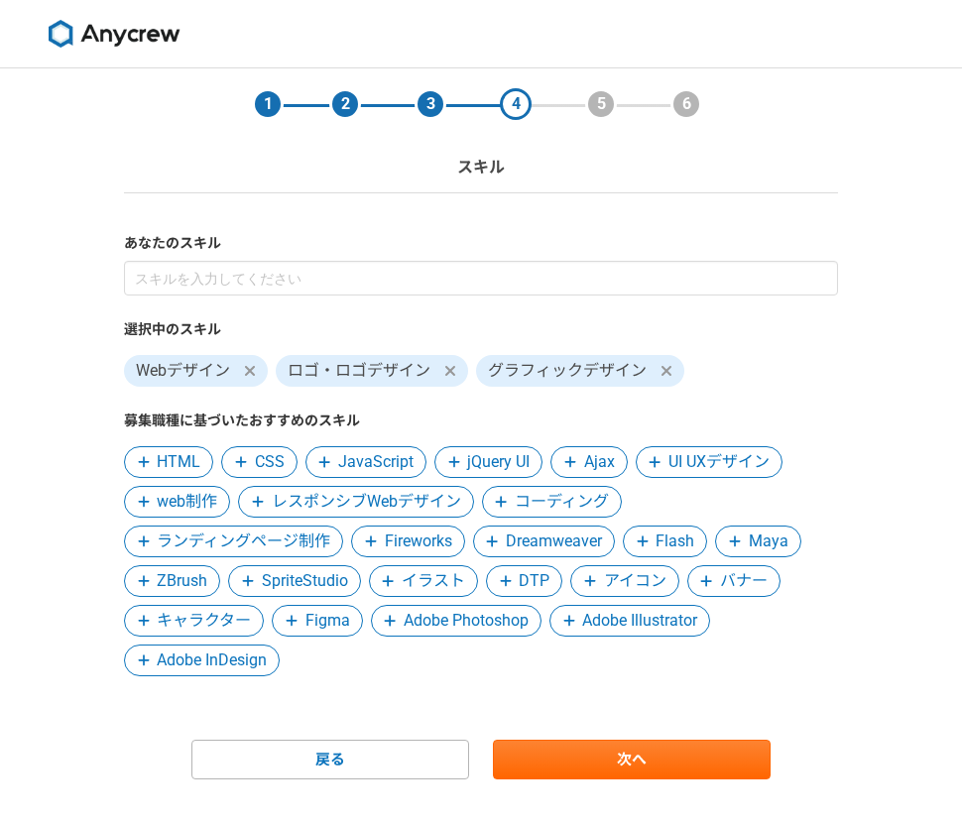
click at [720, 581] on span "バナー" at bounding box center [744, 582] width 48 height 24
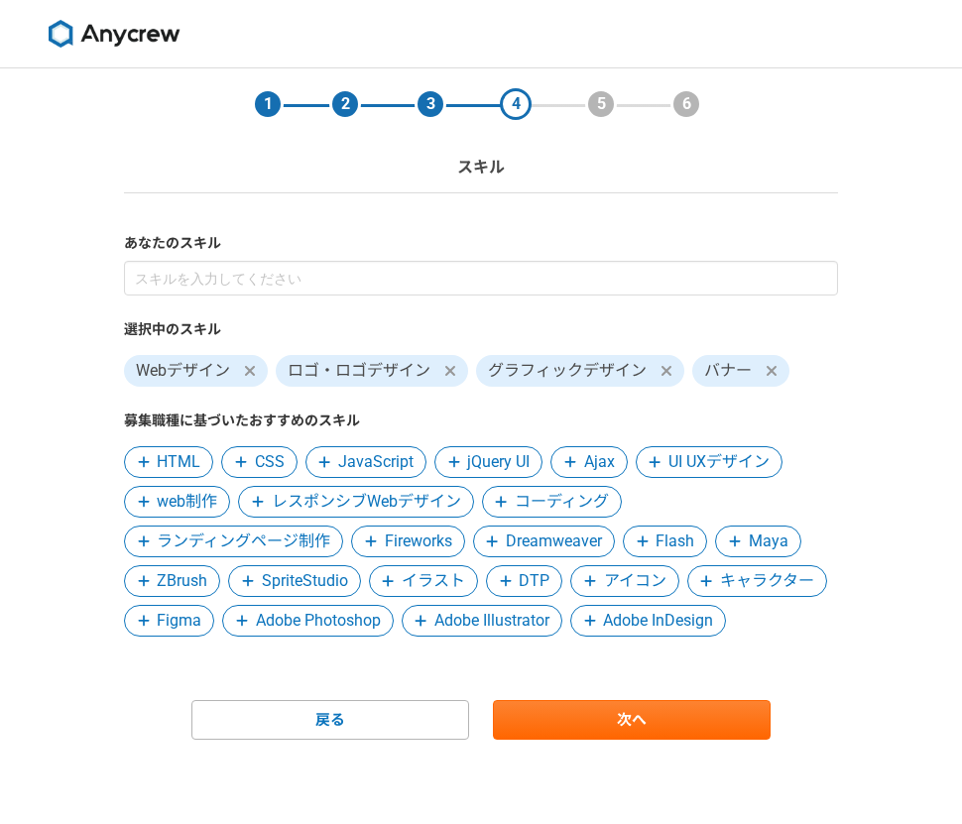
click at [632, 575] on span "アイコン" at bounding box center [635, 582] width 63 height 24
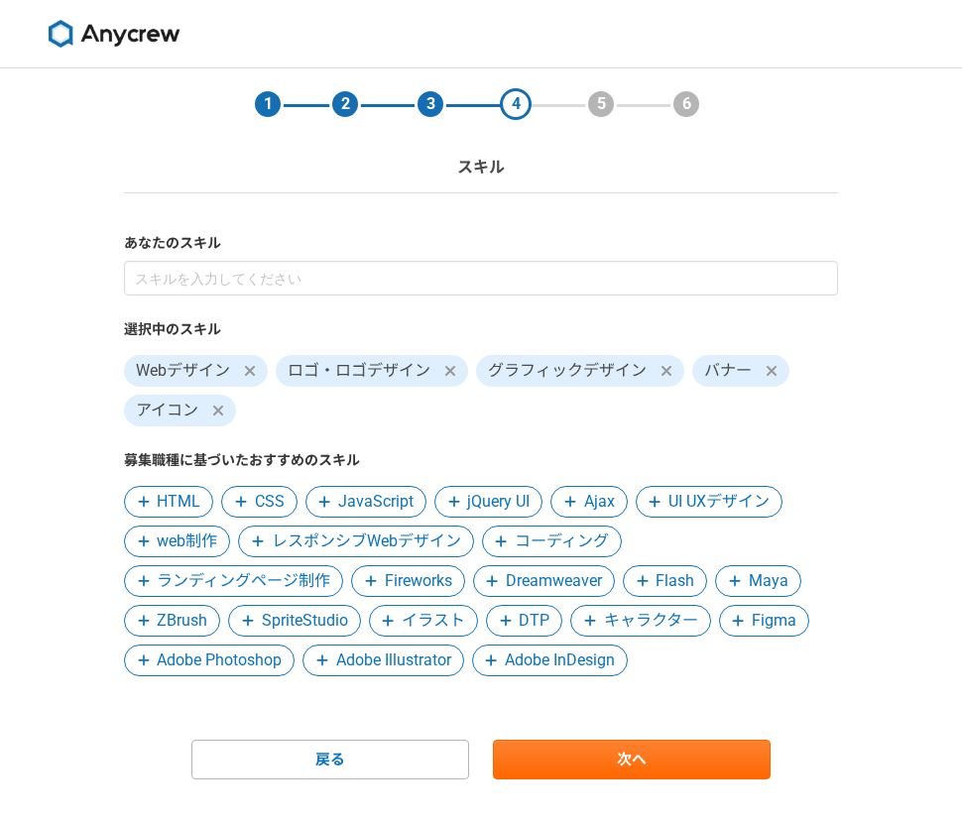
click at [224, 647] on span "Adobe Photoshop" at bounding box center [209, 661] width 171 height 32
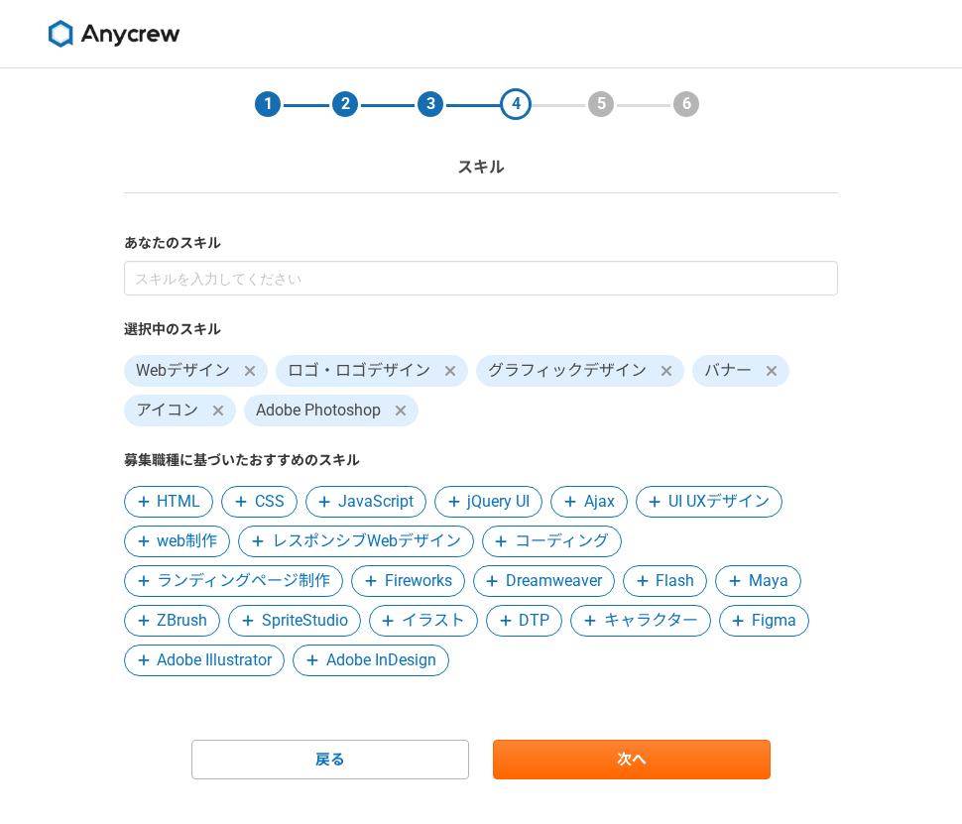
click at [236, 661] on span "Adobe Illustrator" at bounding box center [214, 661] width 115 height 24
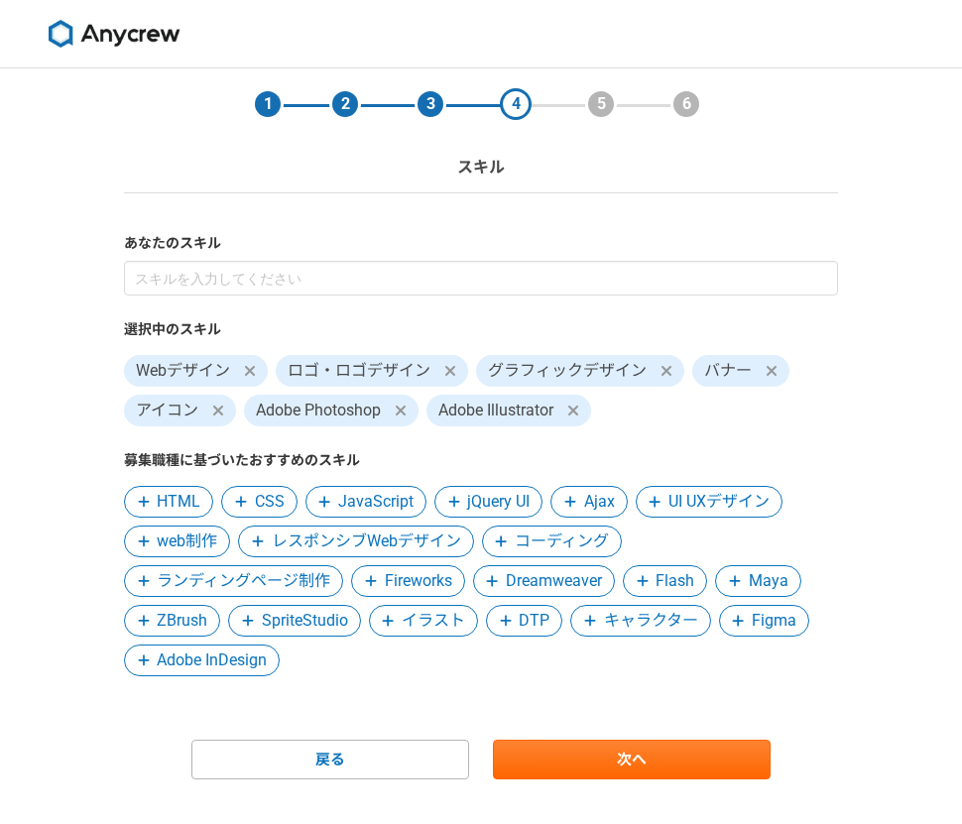
click at [236, 661] on span "Adobe InDesign" at bounding box center [212, 661] width 110 height 24
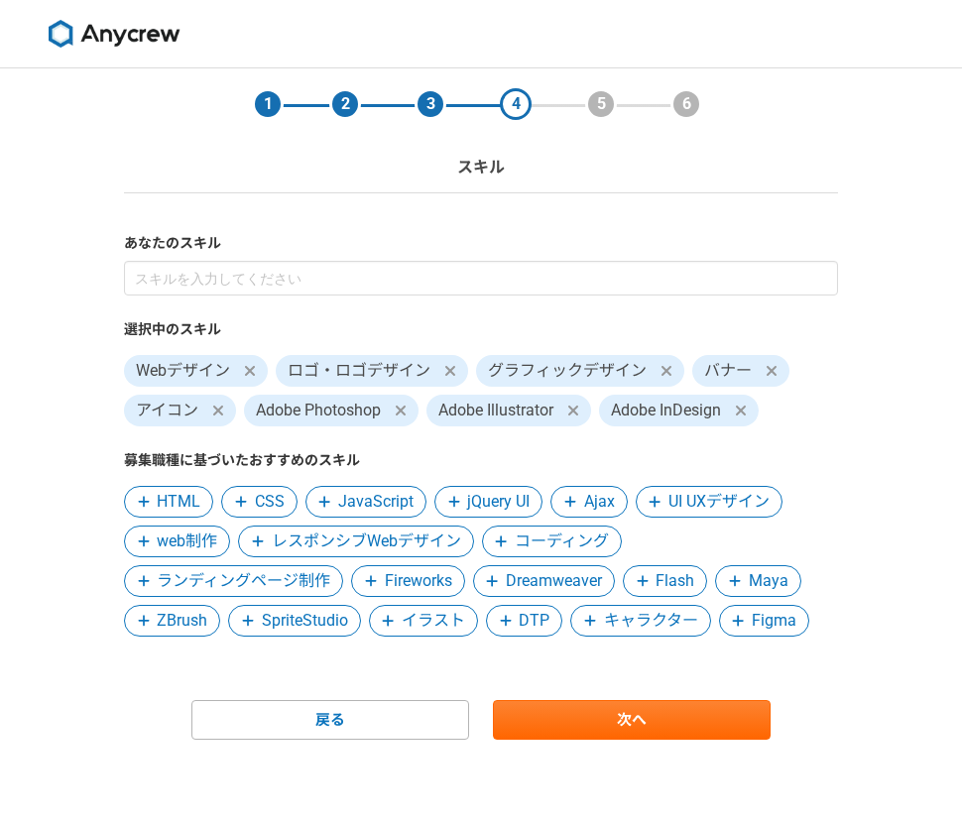
click at [757, 626] on span "Figma" at bounding box center [774, 621] width 45 height 24
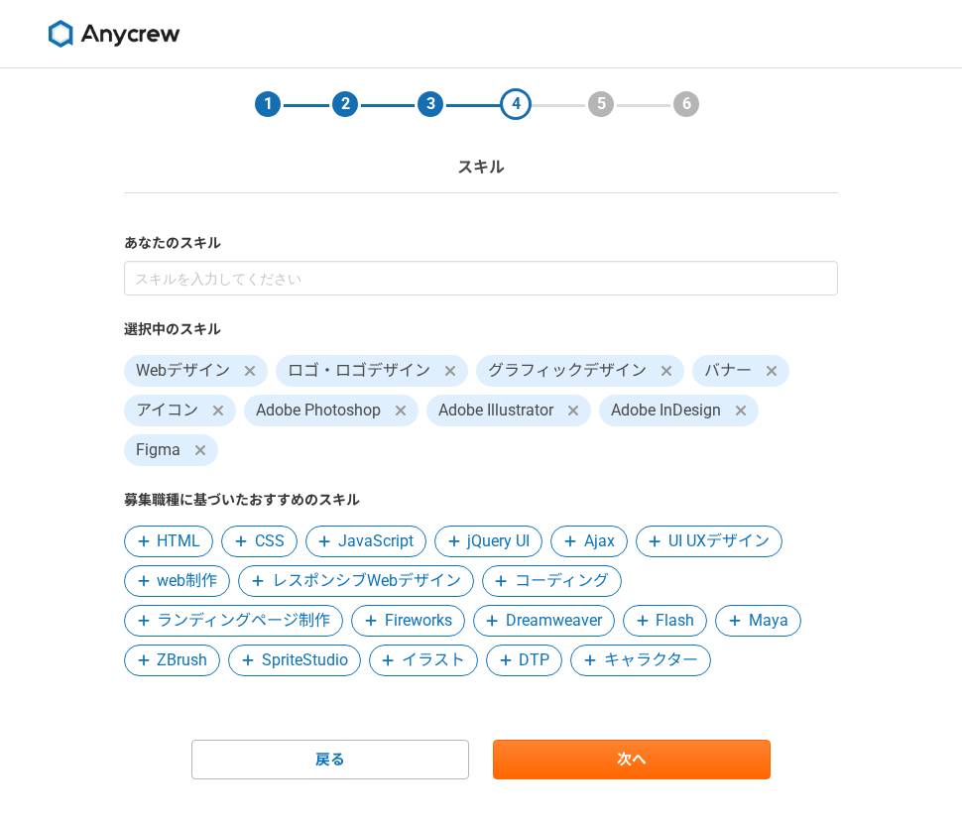
click at [175, 575] on span "web制作" at bounding box center [187, 582] width 61 height 24
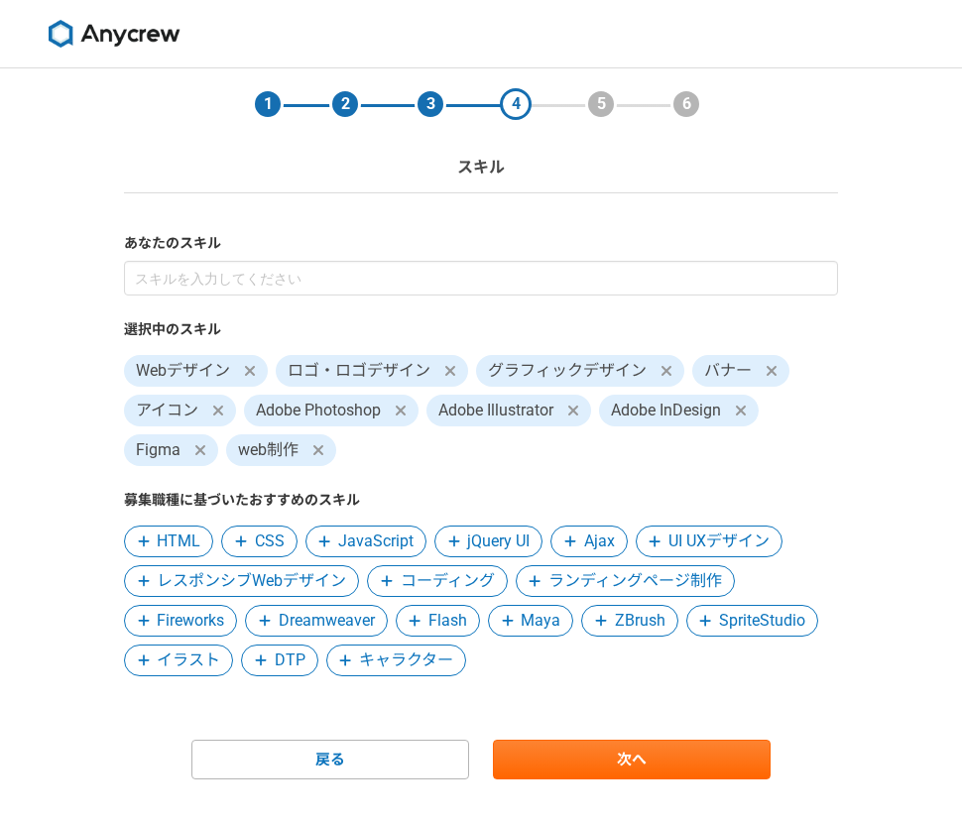
click at [297, 669] on span "DTP" at bounding box center [290, 661] width 31 height 24
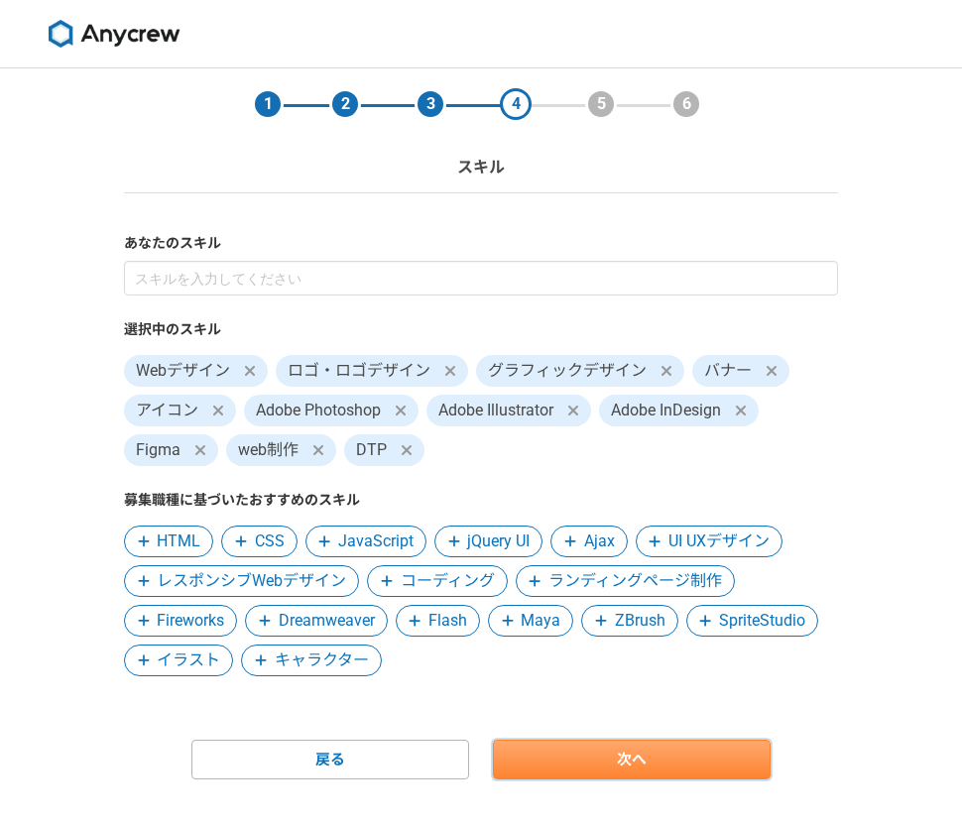
click at [599, 759] on link "次へ" at bounding box center [632, 760] width 278 height 40
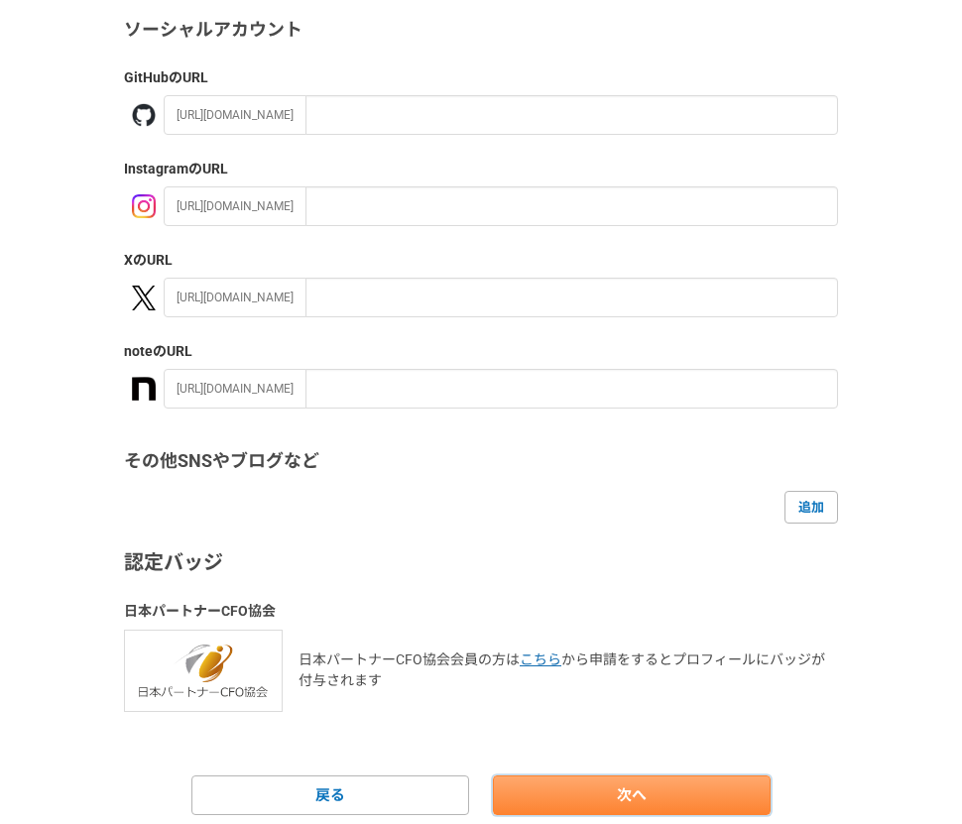
scroll to position [200, 0]
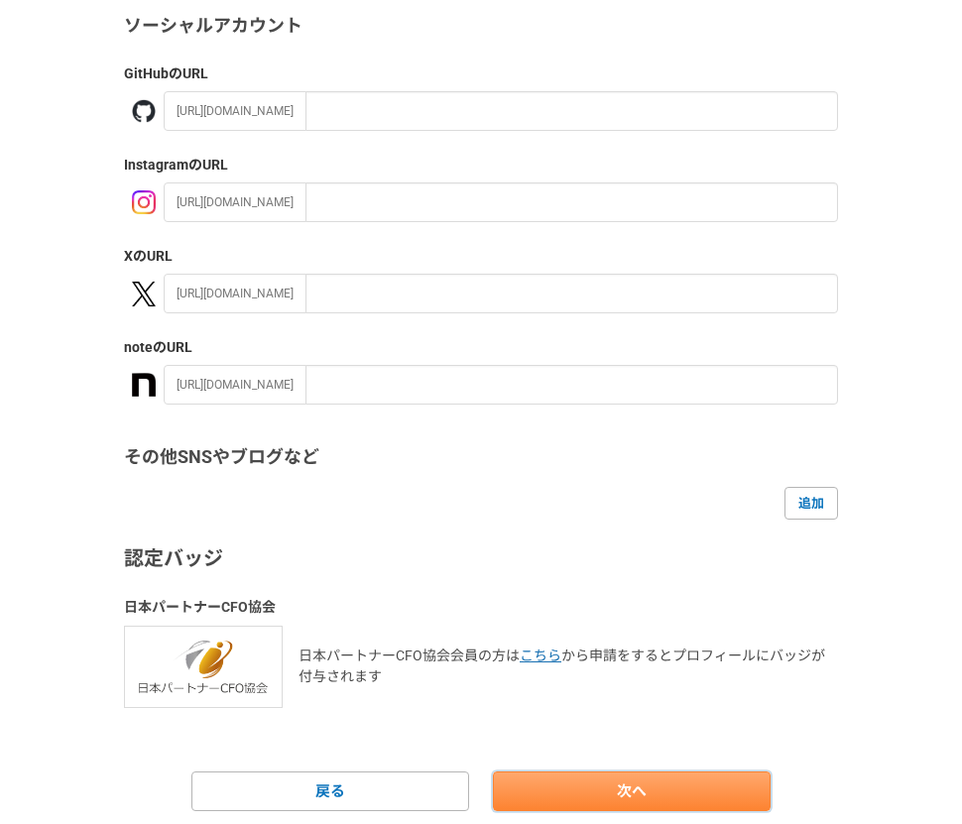
click at [600, 783] on link "次へ" at bounding box center [632, 792] width 278 height 40
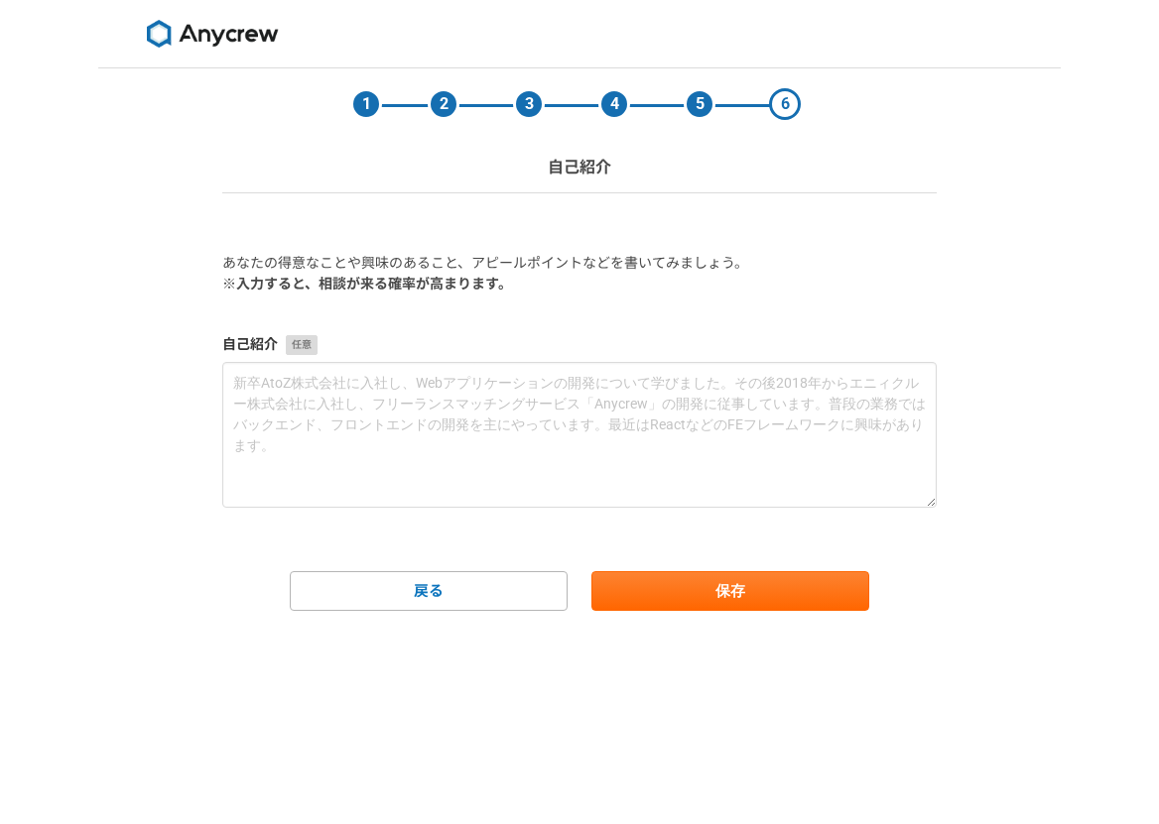
scroll to position [0, 0]
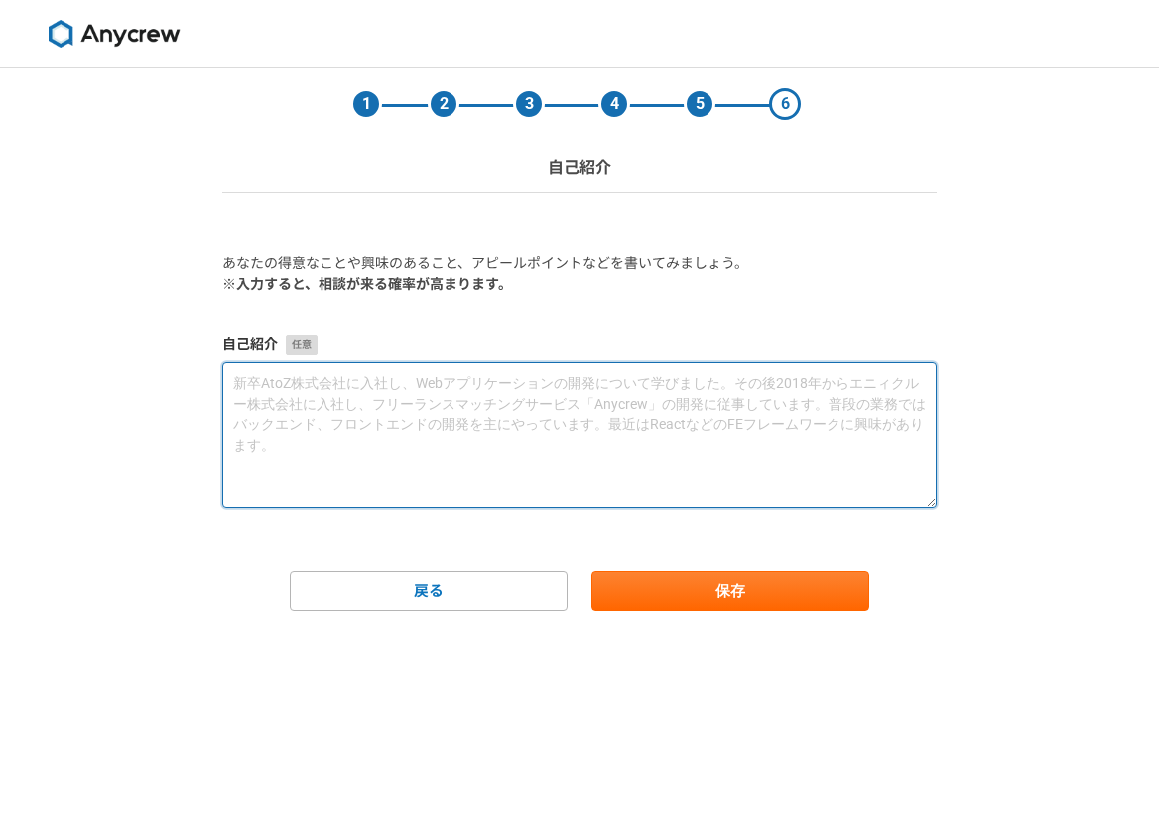
click at [484, 429] on textarea at bounding box center [579, 435] width 714 height 146
paste textarea "loremipsumdolorsitametc。 adipiscinge・seddoeiusmodtemp。 incididuntut、laboreetdol…"
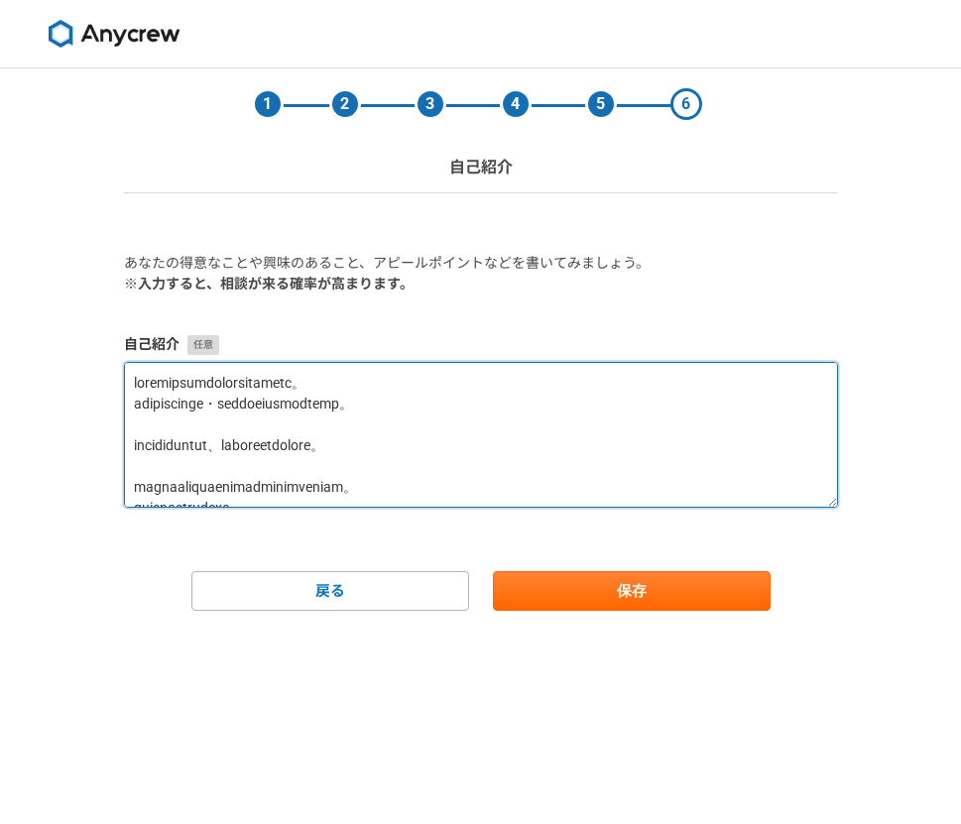
click at [441, 449] on textarea at bounding box center [481, 435] width 714 height 146
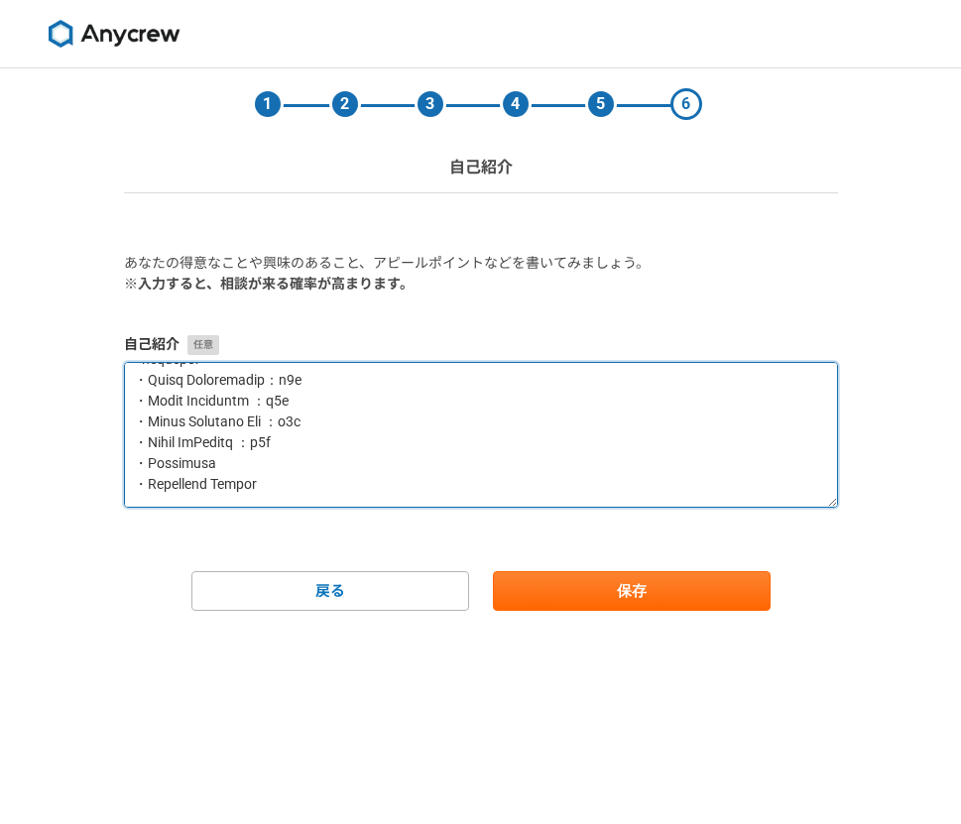
scroll to position [544, 0]
click at [292, 380] on textarea at bounding box center [481, 435] width 714 height 146
click at [304, 401] on textarea at bounding box center [481, 435] width 714 height 146
click at [315, 422] on textarea at bounding box center [481, 435] width 714 height 146
drag, startPoint x: 255, startPoint y: 377, endPoint x: 315, endPoint y: 377, distance: 59.5
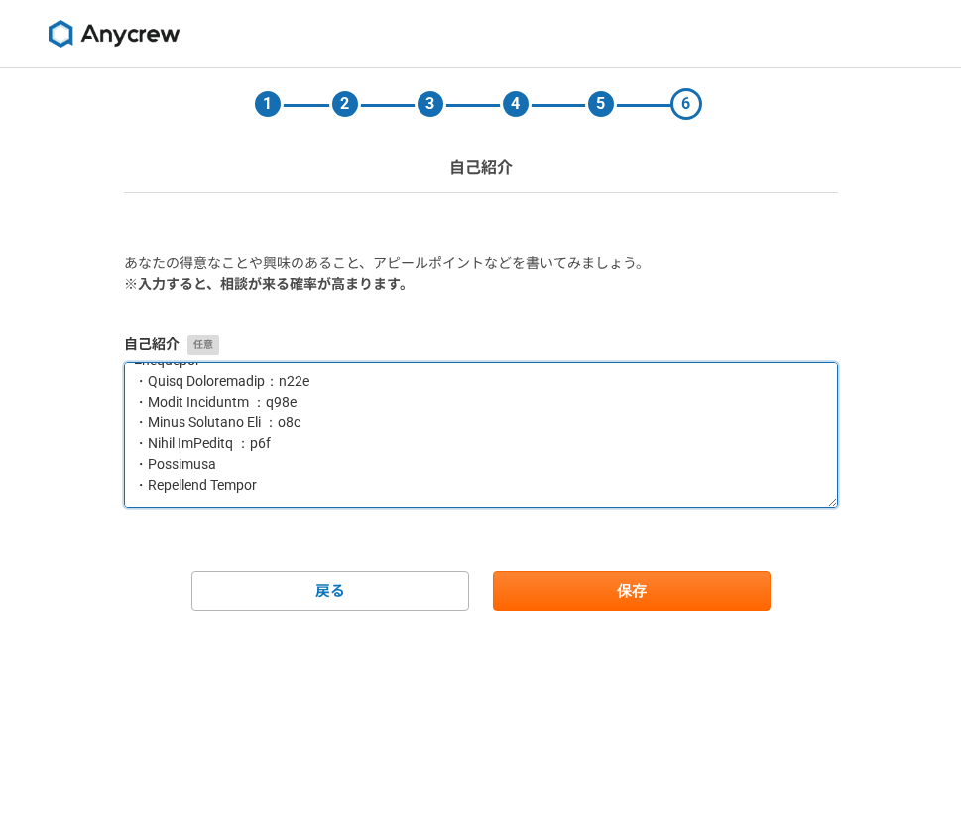
click at [315, 377] on textarea at bounding box center [481, 435] width 714 height 146
drag, startPoint x: 261, startPoint y: 404, endPoint x: 329, endPoint y: 402, distance: 68.5
click at [329, 402] on textarea at bounding box center [481, 435] width 714 height 146
drag, startPoint x: 278, startPoint y: 426, endPoint x: 331, endPoint y: 425, distance: 53.6
click at [331, 425] on textarea at bounding box center [481, 435] width 714 height 146
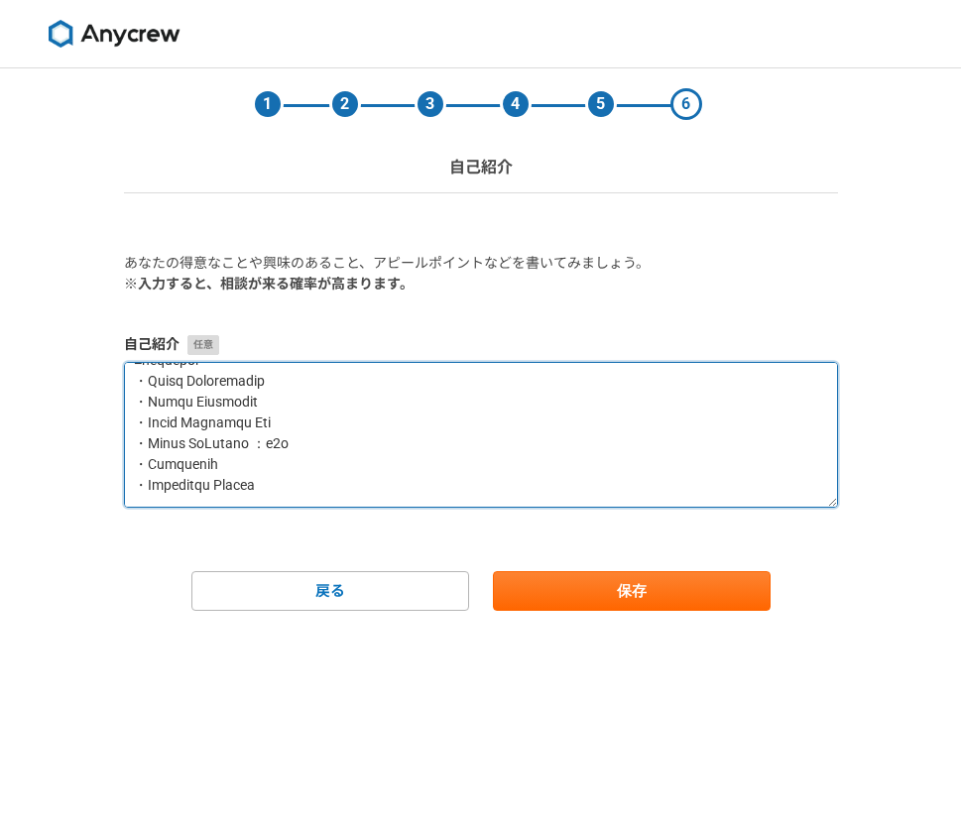
drag, startPoint x: 247, startPoint y: 442, endPoint x: 315, endPoint y: 443, distance: 67.5
click at [315, 443] on textarea at bounding box center [481, 435] width 714 height 146
click at [271, 466] on textarea at bounding box center [481, 435] width 714 height 146
click at [269, 432] on textarea at bounding box center [481, 435] width 714 height 146
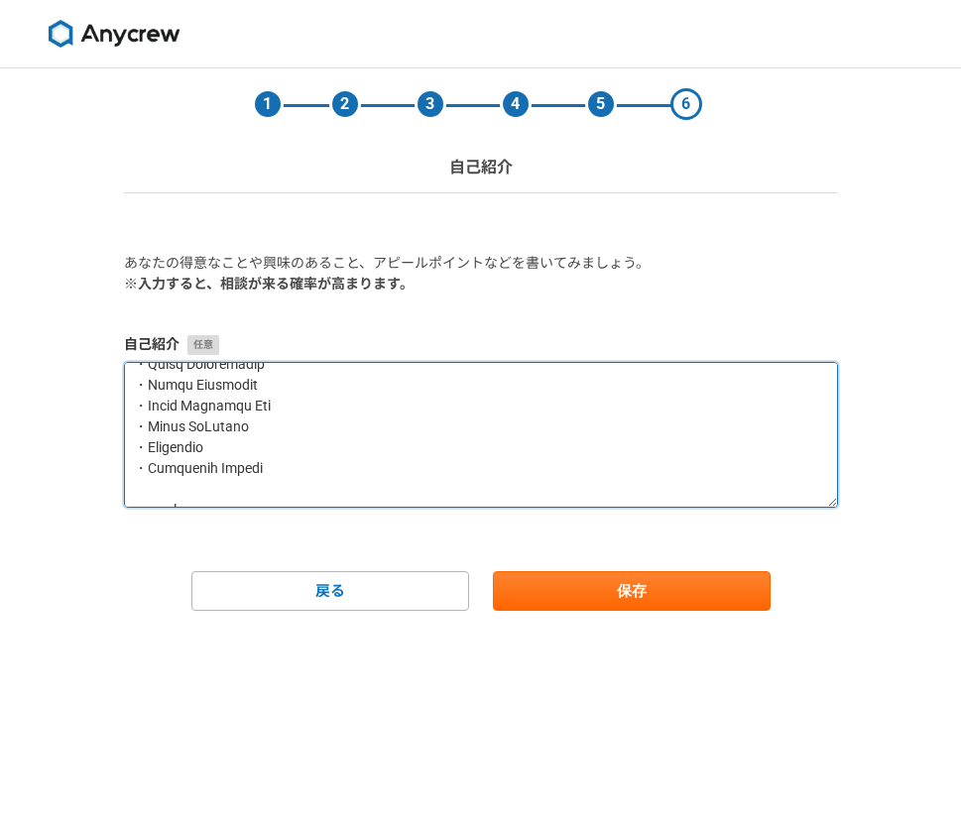
click at [255, 443] on textarea at bounding box center [481, 435] width 714 height 146
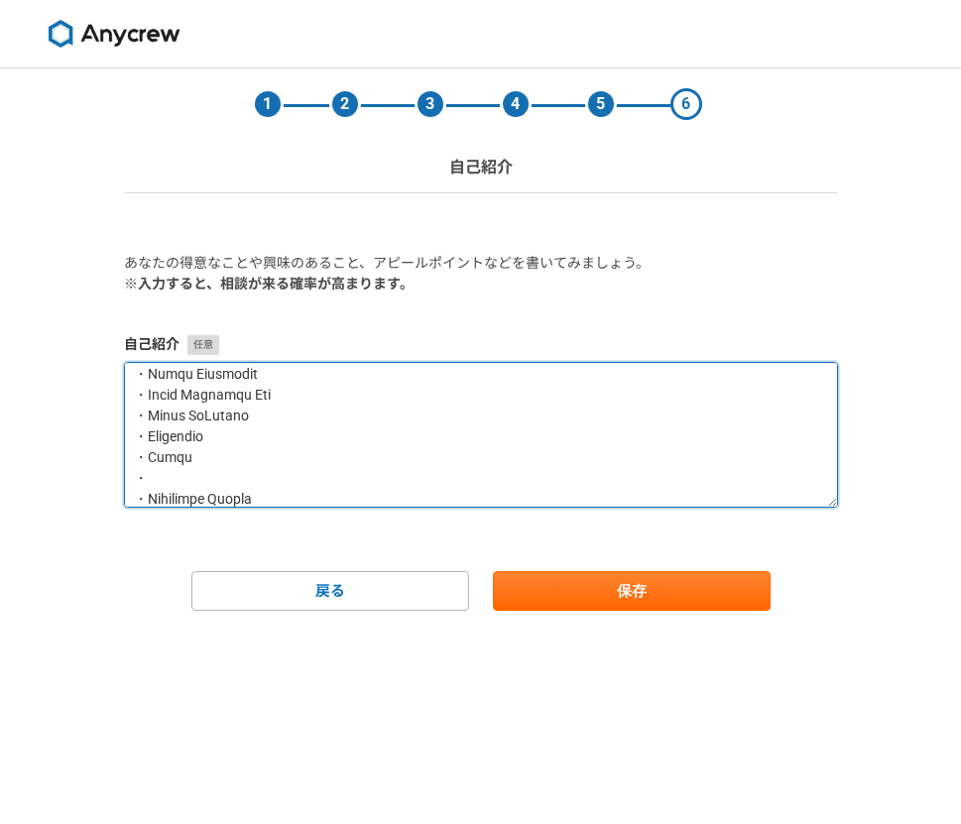
click at [282, 427] on textarea at bounding box center [481, 435] width 714 height 146
click at [270, 421] on textarea at bounding box center [481, 435] width 714 height 146
click at [199, 495] on textarea at bounding box center [481, 435] width 714 height 146
click at [200, 434] on textarea at bounding box center [481, 435] width 714 height 146
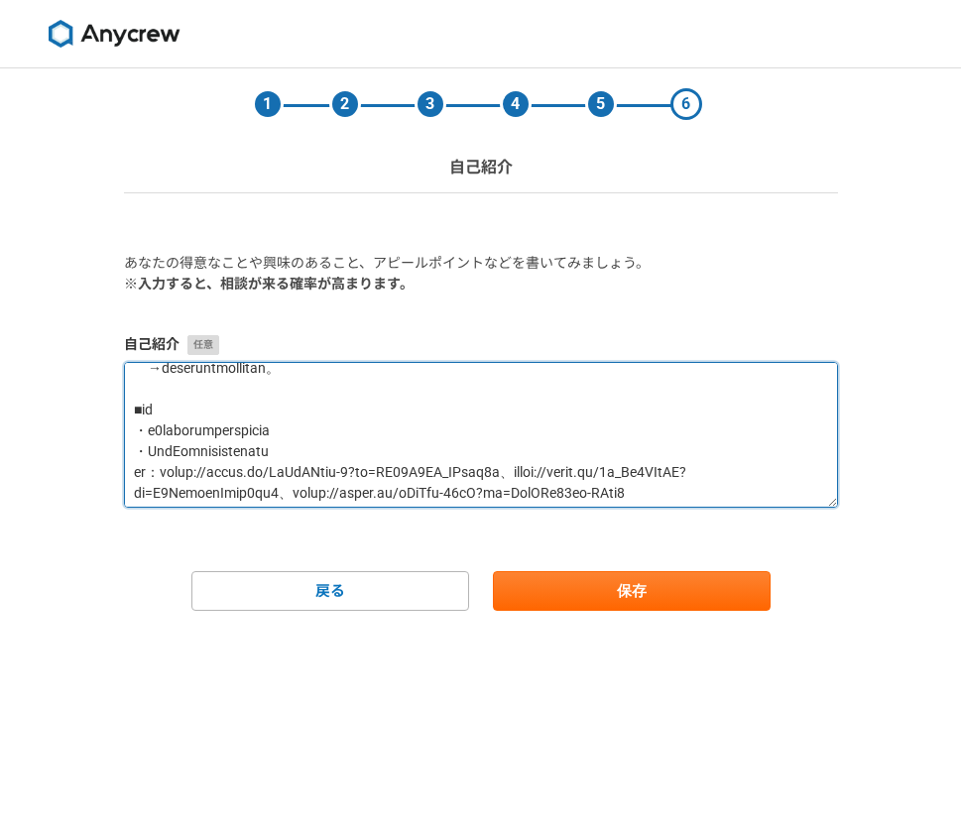
scroll to position [0, 0]
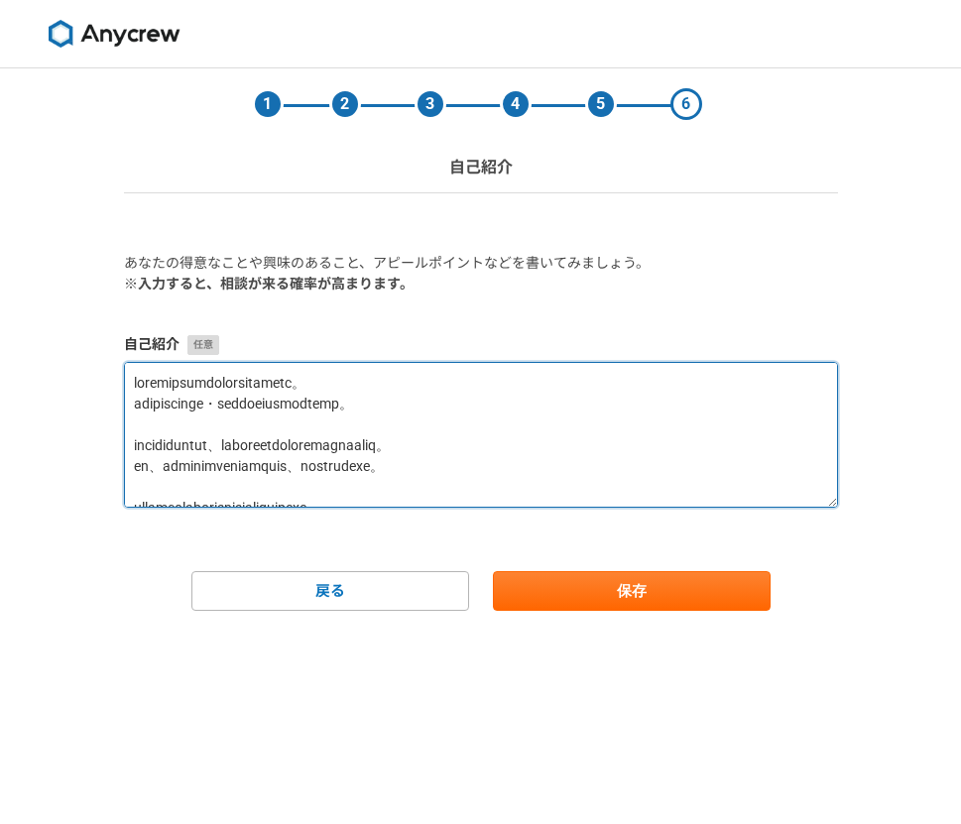
drag, startPoint x: 133, startPoint y: 423, endPoint x: 266, endPoint y: 341, distance: 155.9
click at [266, 336] on div "自己紹介" at bounding box center [481, 421] width 714 height 174
click at [266, 451] on textarea at bounding box center [481, 435] width 714 height 146
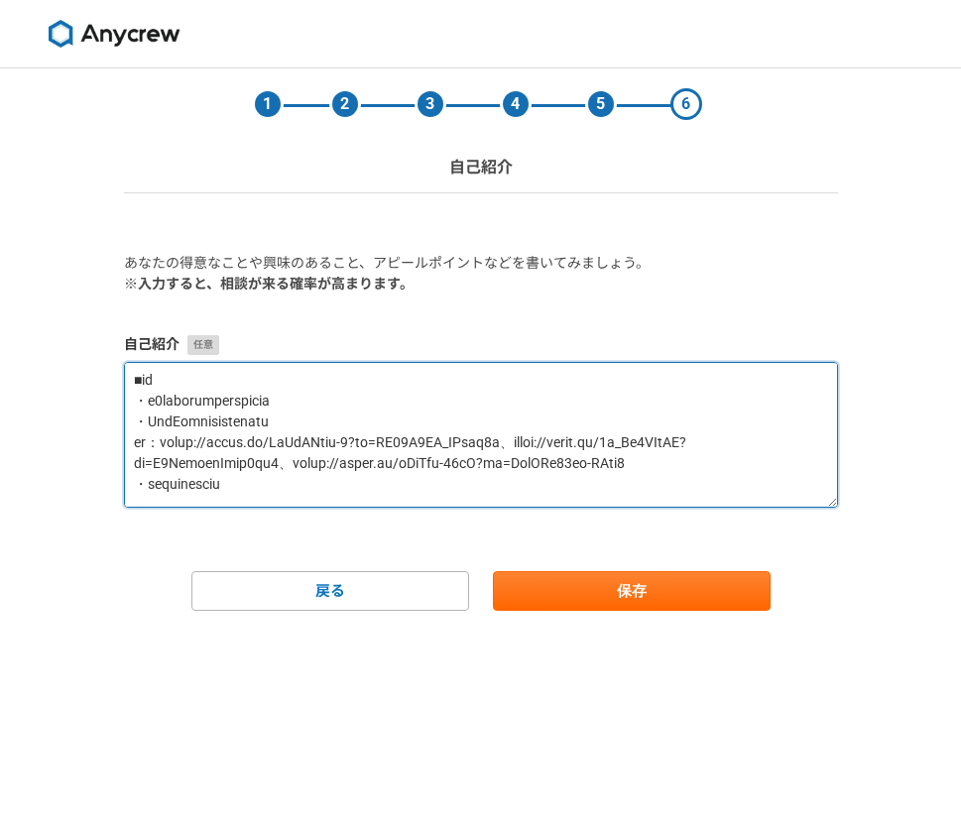
scroll to position [396, 0]
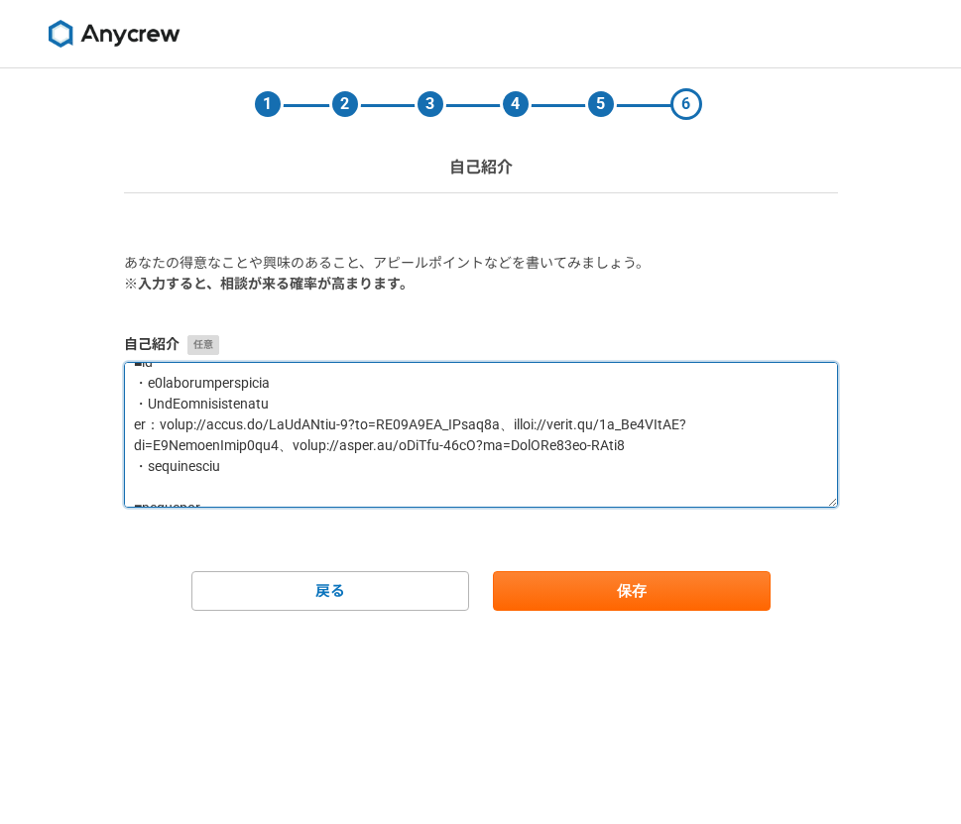
click at [359, 436] on textarea at bounding box center [481, 435] width 714 height 146
drag, startPoint x: 137, startPoint y: 425, endPoint x: 692, endPoint y: 454, distance: 555.4
click at [692, 454] on textarea at bounding box center [481, 435] width 714 height 146
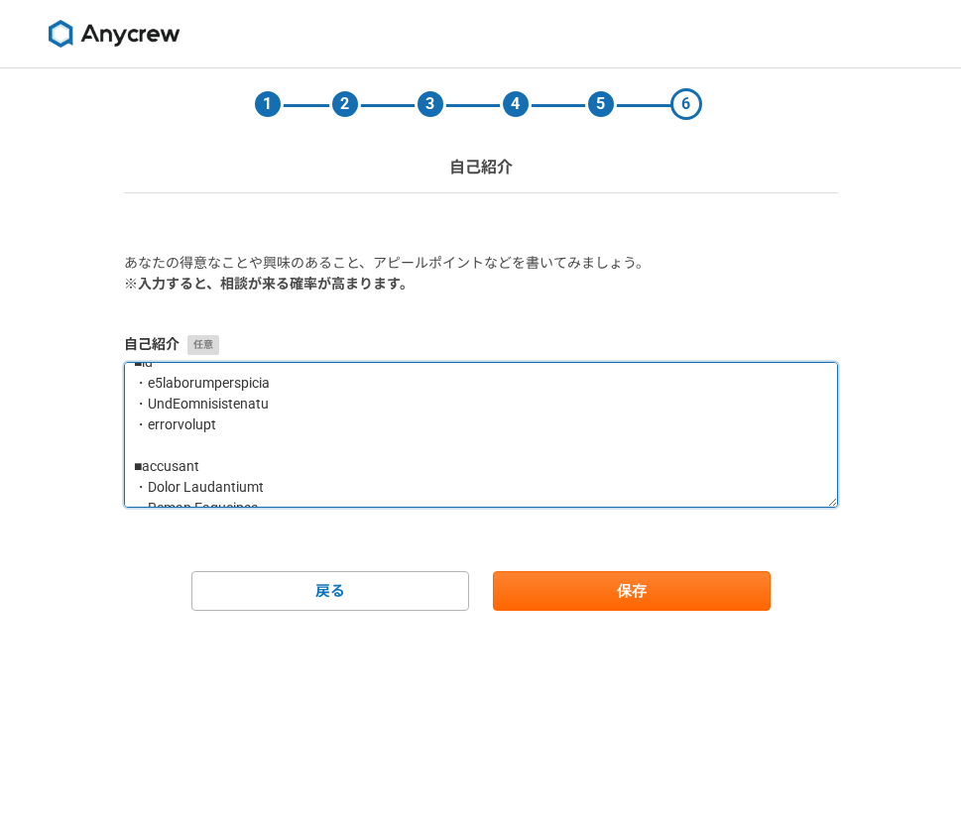
click at [350, 431] on textarea at bounding box center [481, 435] width 714 height 146
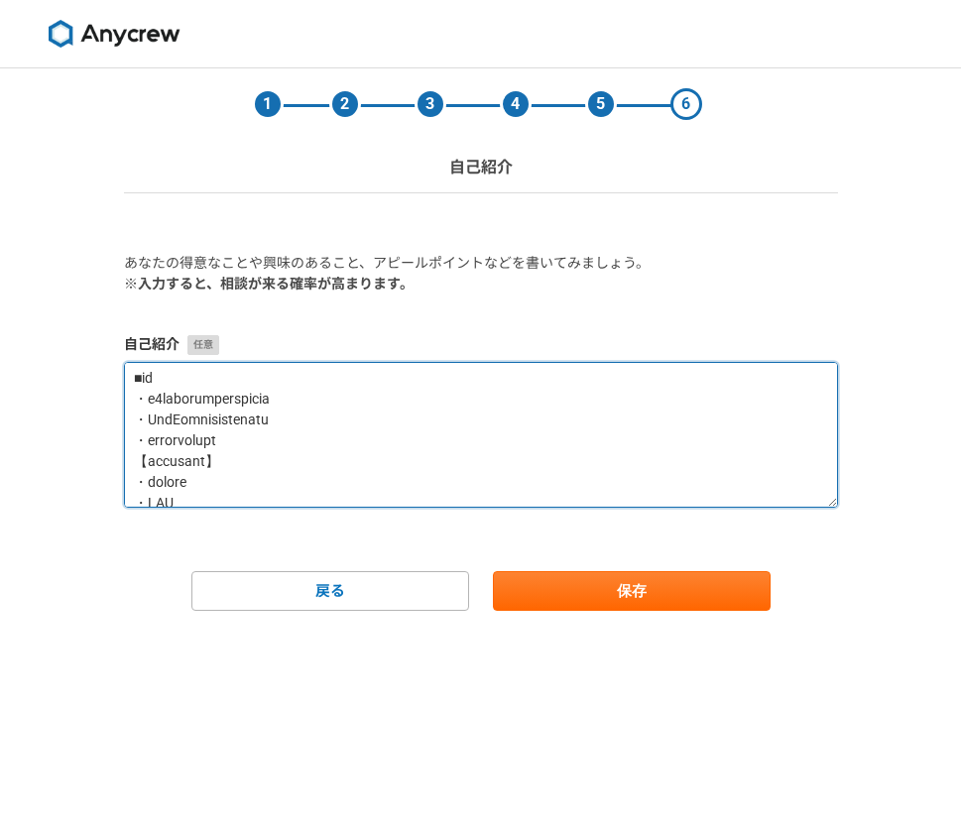
scroll to position [370, 0]
click at [251, 450] on textarea at bounding box center [481, 435] width 714 height 146
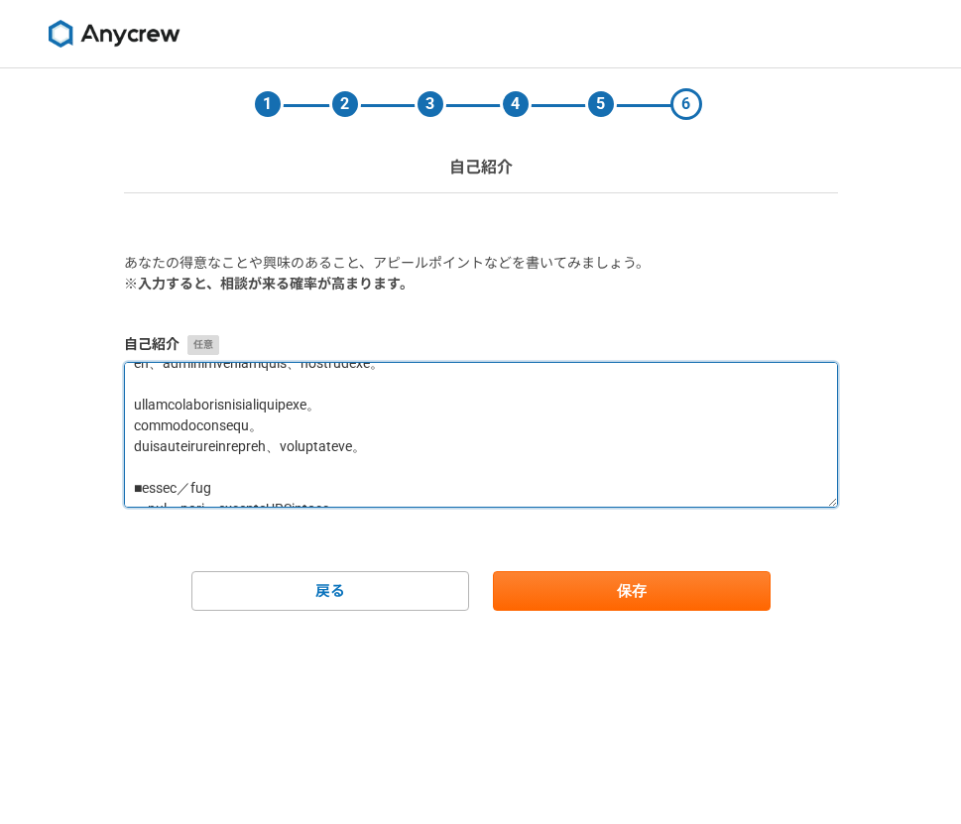
scroll to position [151, 0]
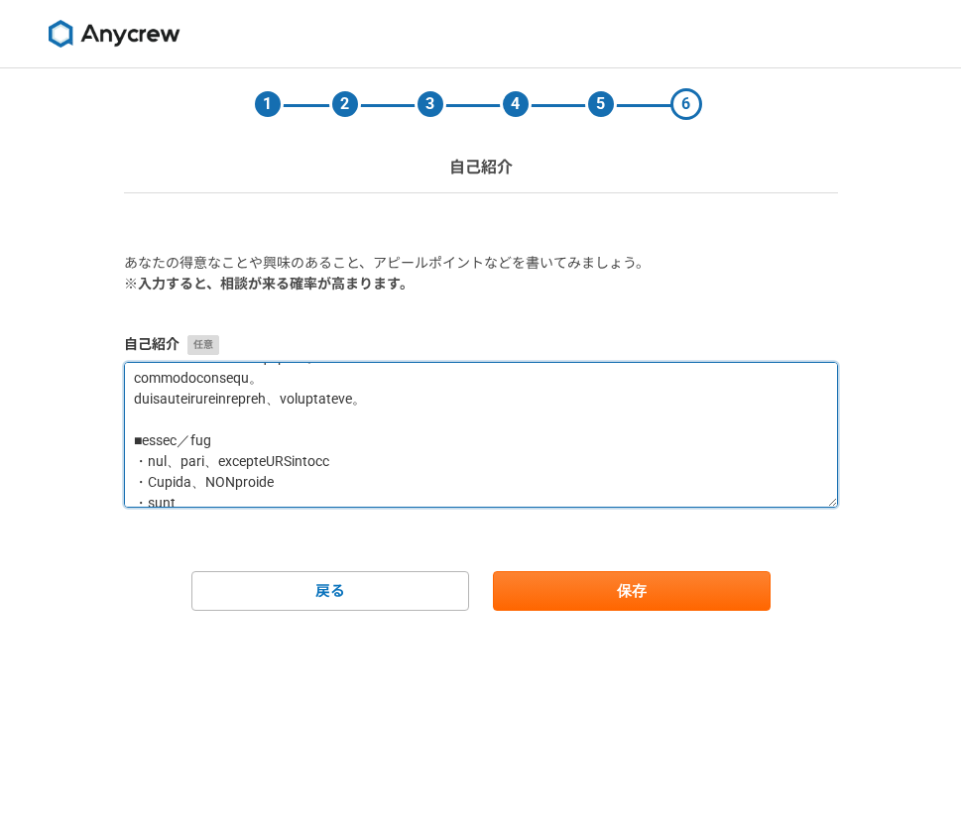
drag, startPoint x: 133, startPoint y: 441, endPoint x: 268, endPoint y: 442, distance: 134.9
click at [268, 442] on textarea at bounding box center [481, 435] width 714 height 146
click at [215, 408] on textarea at bounding box center [481, 435] width 714 height 146
click at [622, 405] on textarea at bounding box center [481, 435] width 714 height 146
paste textarea "■可能な業務／スキル"
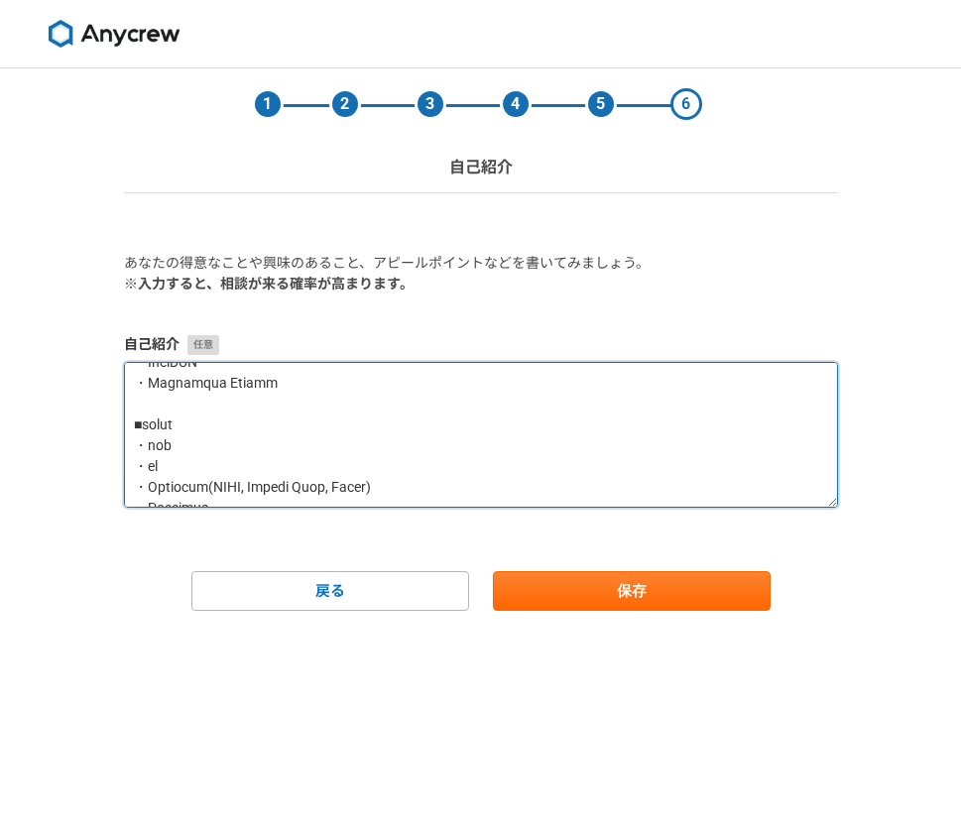
scroll to position [825, 0]
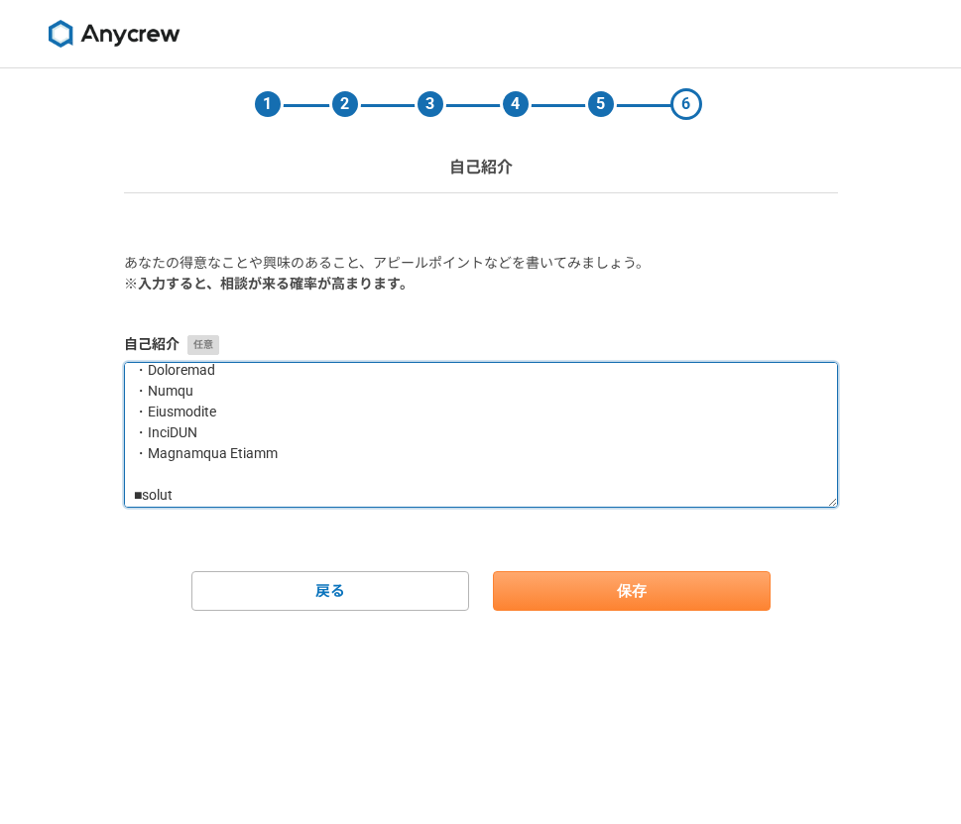
type textarea "loremipsumdolorsitametc。 adipiscinge・seddoeiusmodtemp。 incididuntut、laboreetdol…"
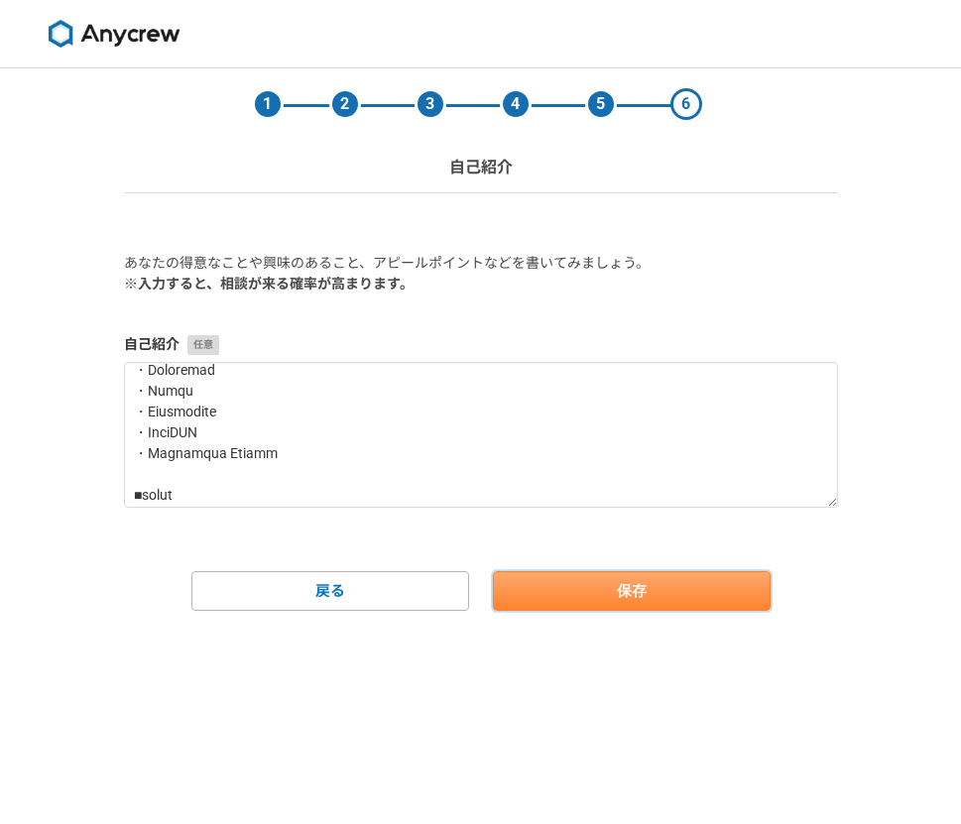
click at [570, 590] on button "保存" at bounding box center [632, 591] width 278 height 40
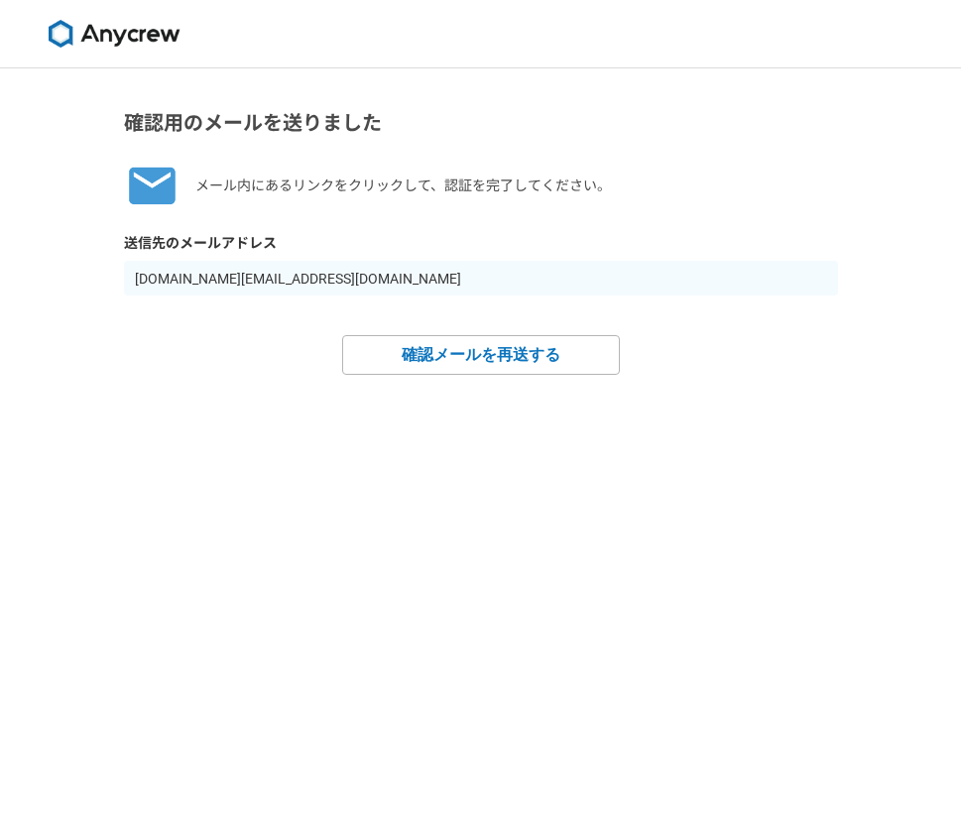
click at [137, 42] on img at bounding box center [114, 34] width 149 height 28
